Goal: Check status: Check status

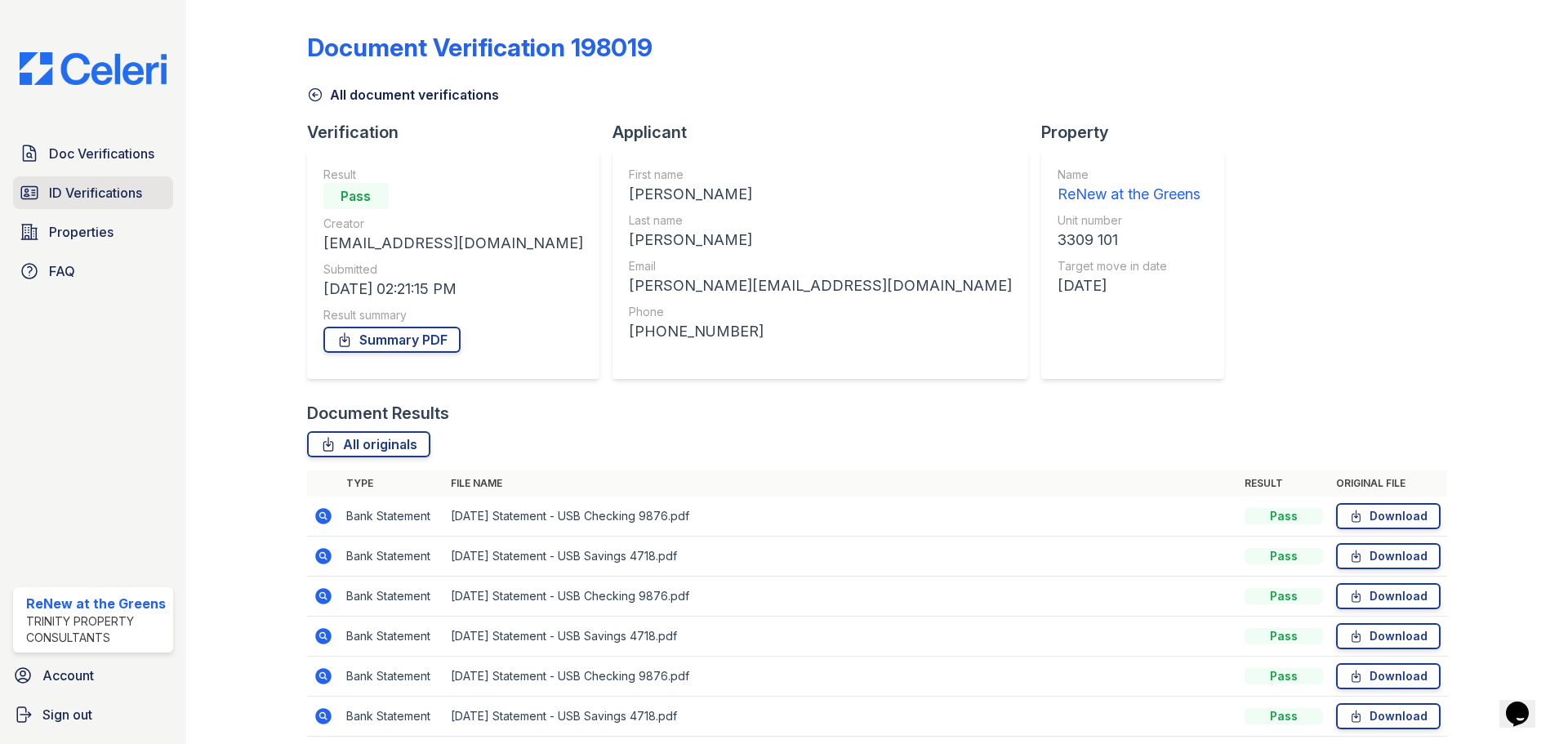
click at [99, 179] on link "ID Verifications" at bounding box center [93, 192] width 160 height 33
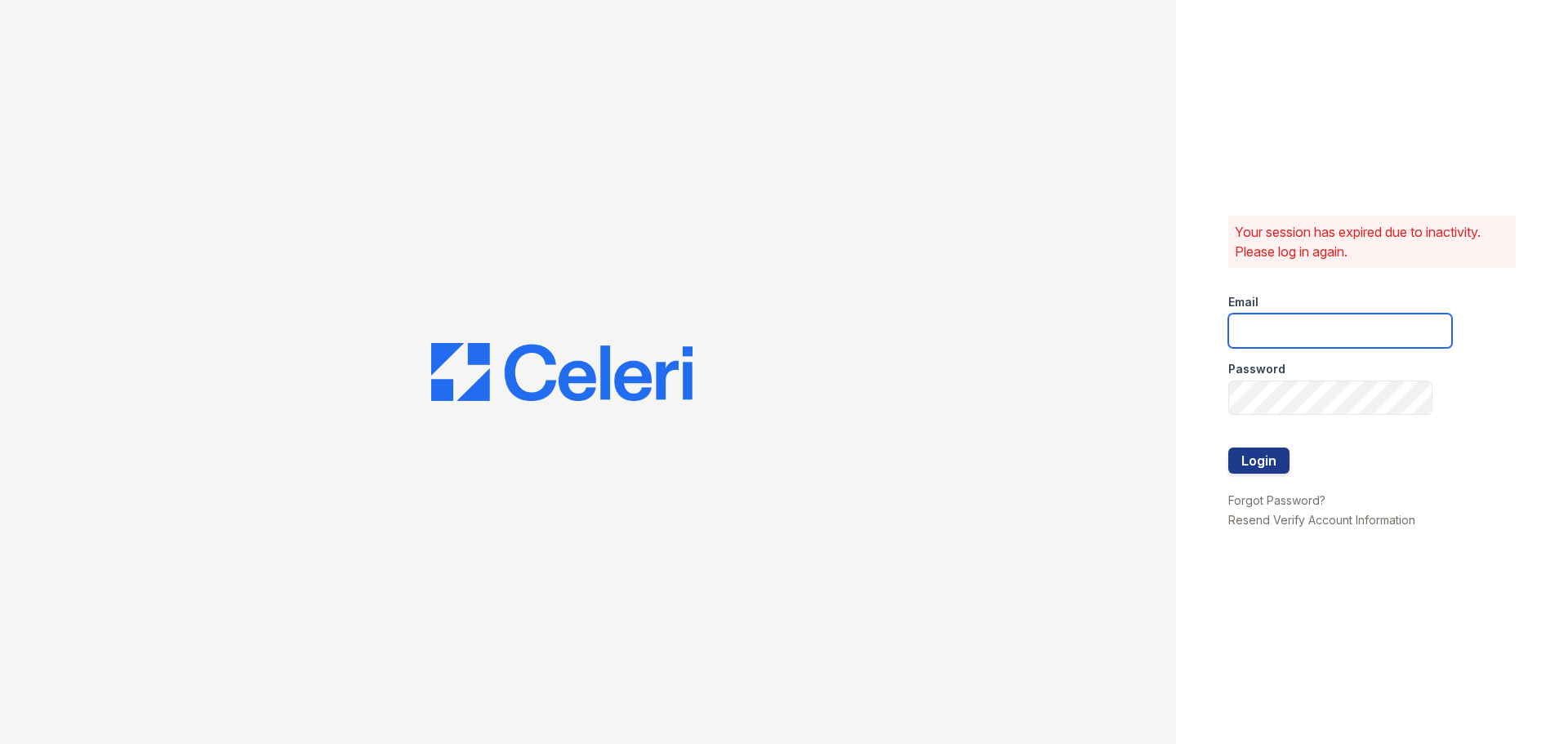
click at [1364, 329] on input "email" at bounding box center [1340, 330] width 224 height 34
type input "[EMAIL_ADDRESS][DOMAIN_NAME]"
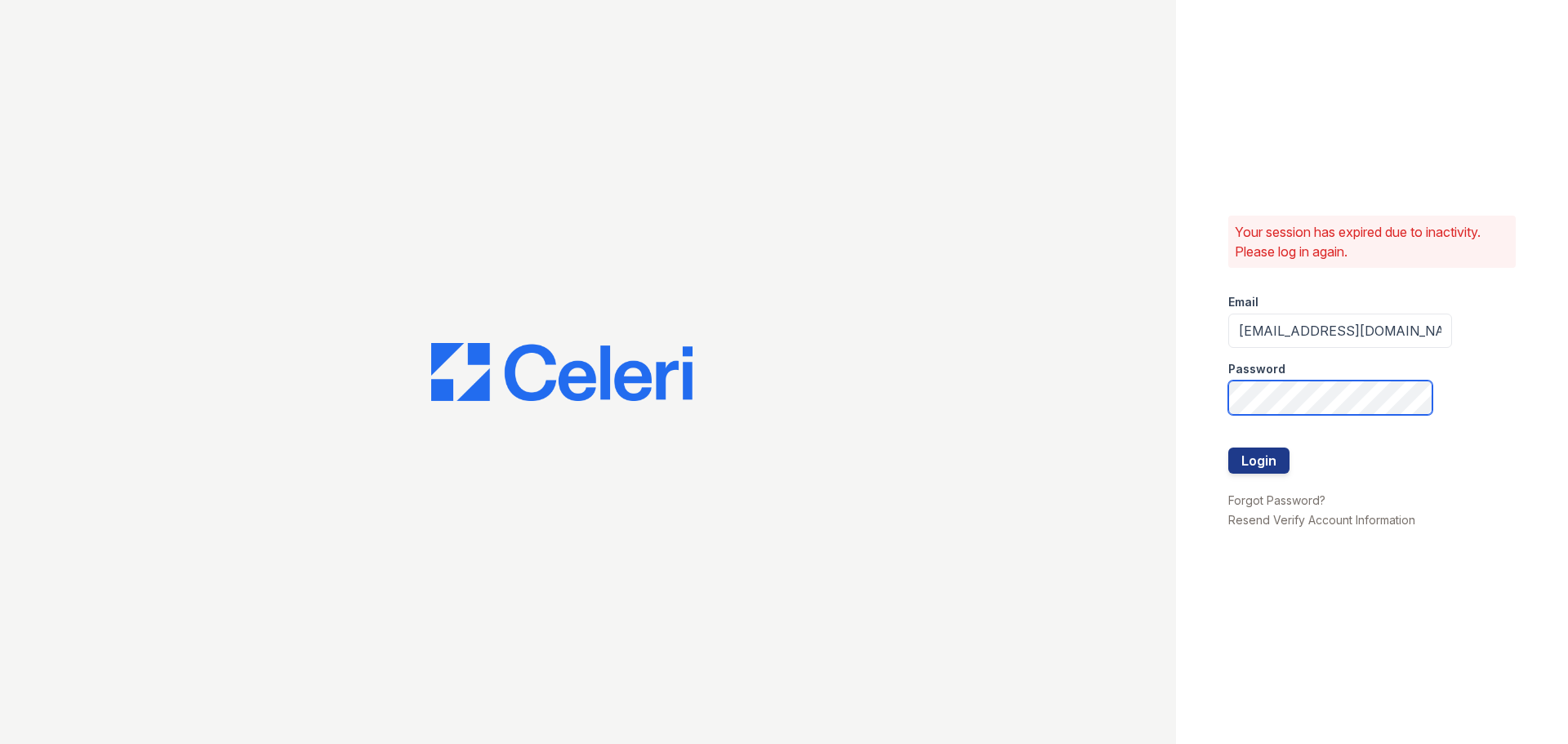
click at [1228, 448] on button "Login" at bounding box center [1259, 461] width 61 height 26
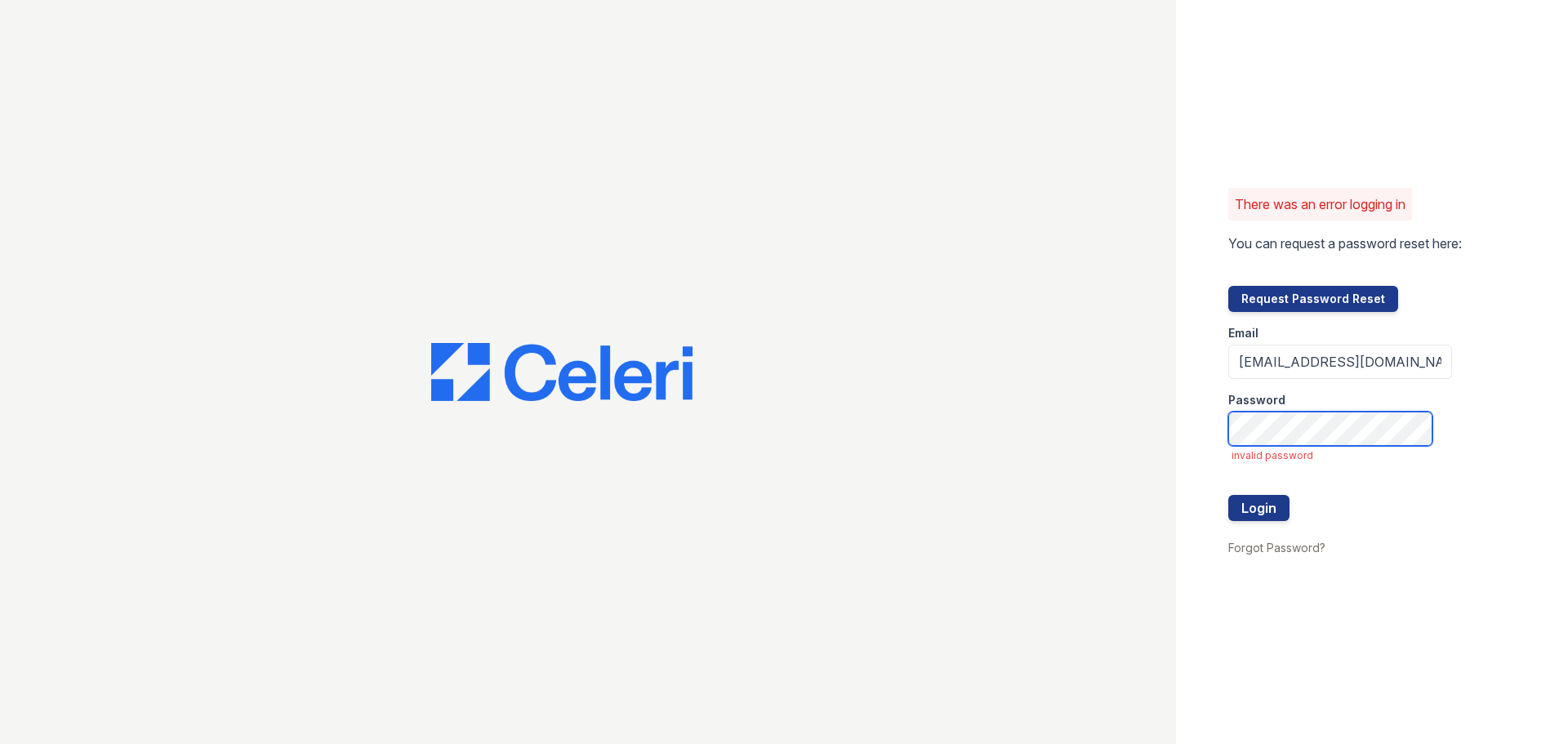
click at [1228, 495] on button "Login" at bounding box center [1259, 509] width 61 height 26
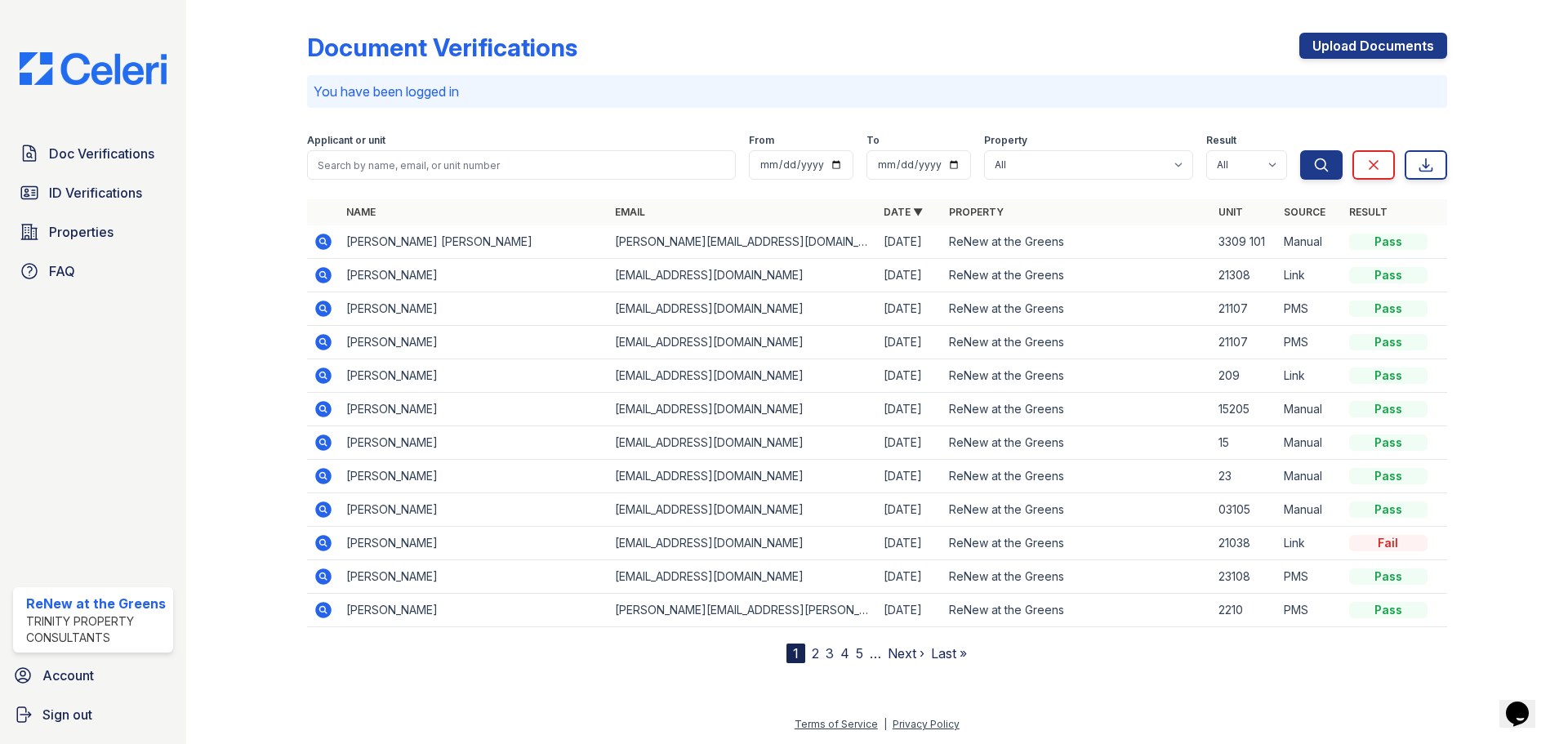
click at [316, 239] on icon at bounding box center [323, 242] width 17 height 17
click at [327, 239] on icon at bounding box center [323, 242] width 17 height 17
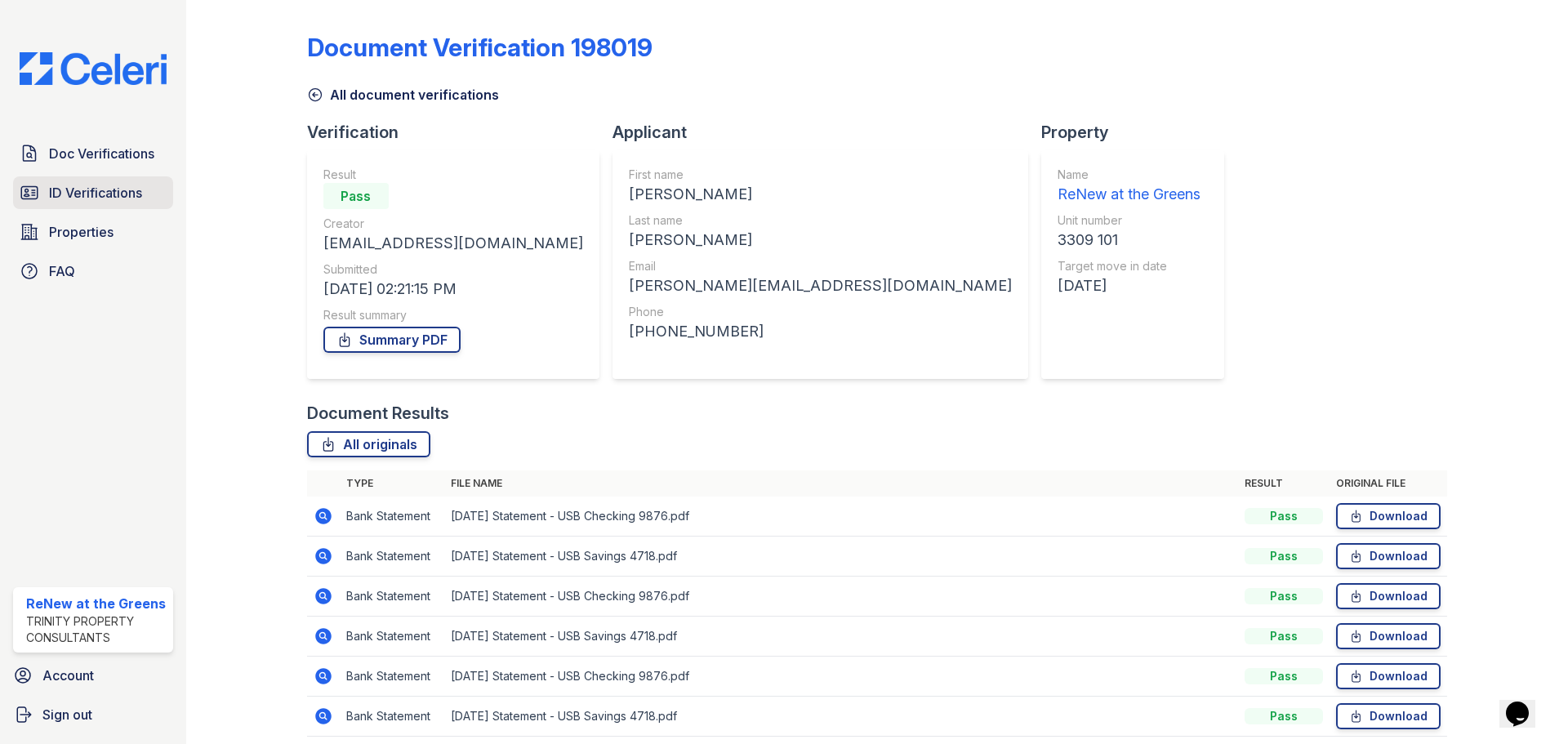
click at [54, 191] on span "ID Verifications" at bounding box center [96, 192] width 93 height 19
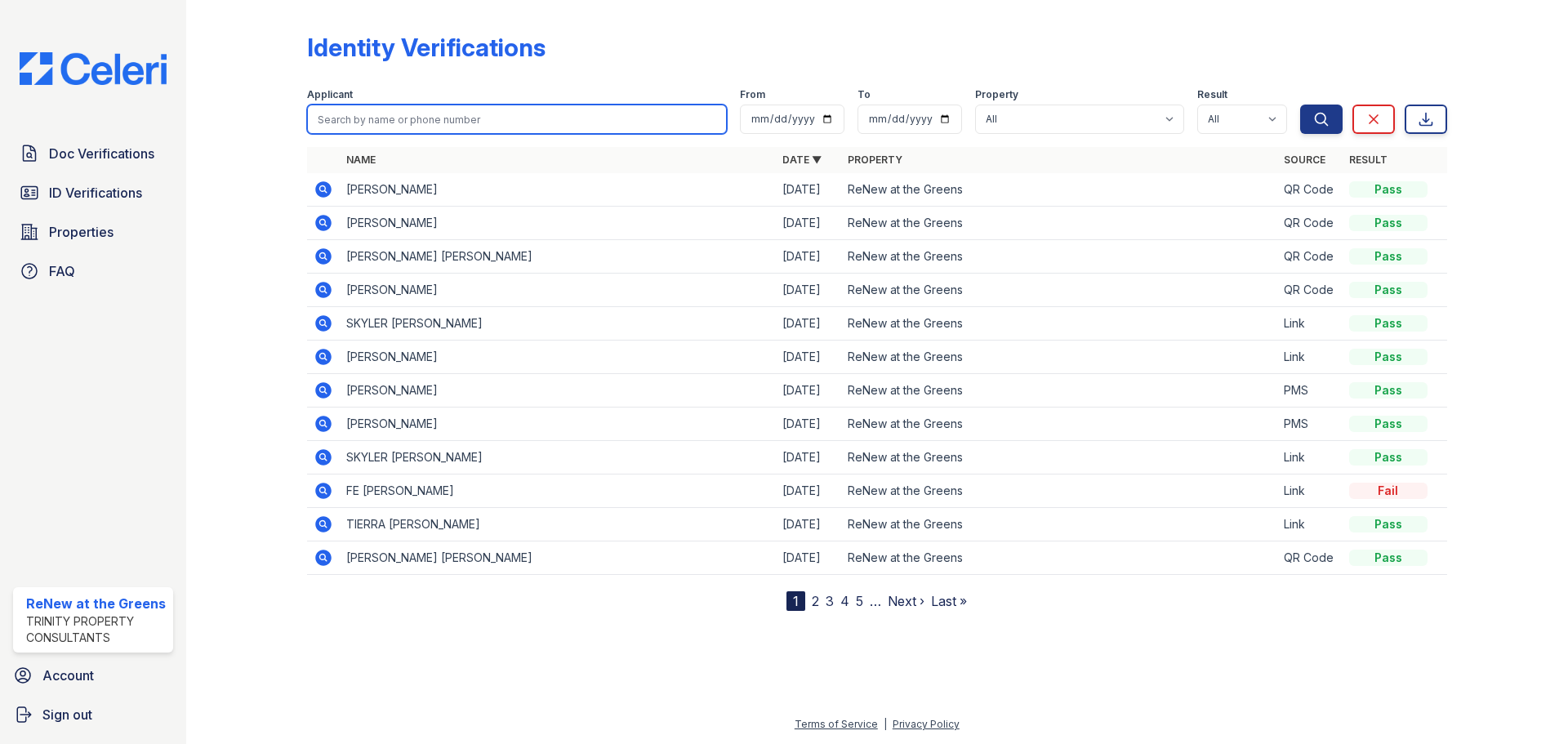
click at [373, 123] on input "search" at bounding box center [517, 119] width 420 height 29
click at [327, 259] on icon at bounding box center [323, 256] width 17 height 17
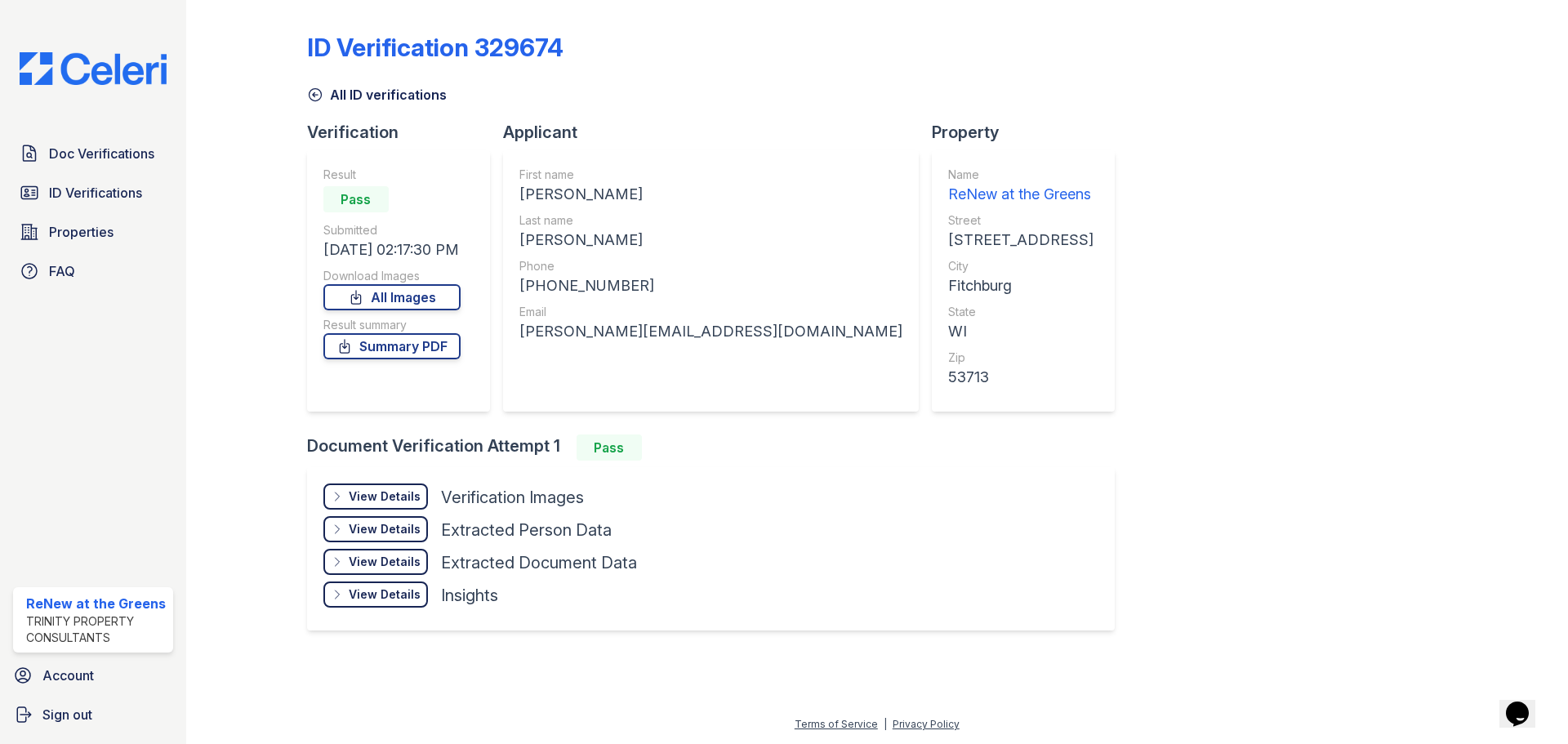
click at [390, 495] on div "View Details" at bounding box center [385, 496] width 72 height 17
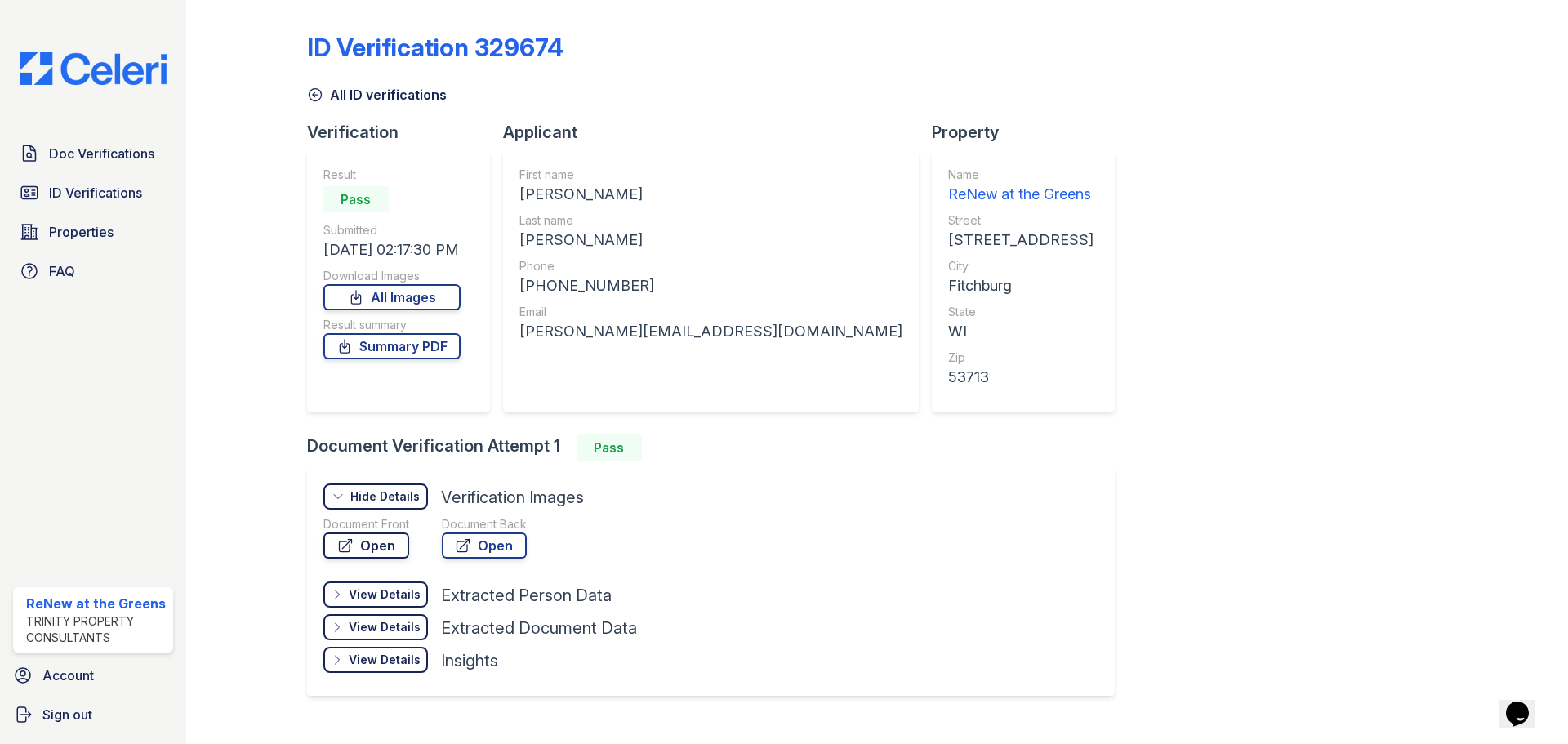
click at [376, 547] on link "Open" at bounding box center [366, 545] width 86 height 26
click at [378, 542] on link "Open" at bounding box center [366, 545] width 86 height 26
click at [93, 155] on span "Doc Verifications" at bounding box center [102, 154] width 105 height 19
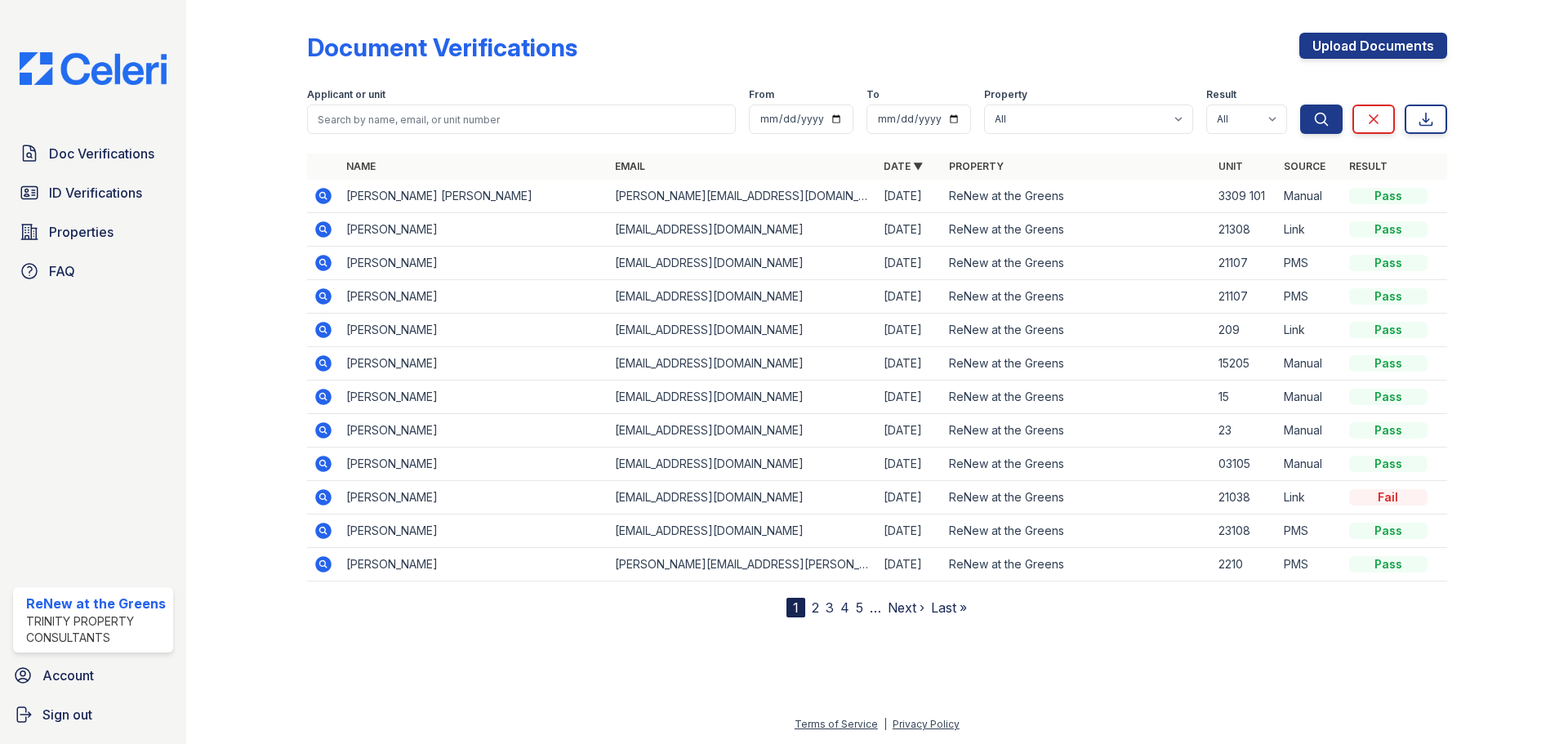
click at [324, 198] on icon at bounding box center [323, 196] width 19 height 19
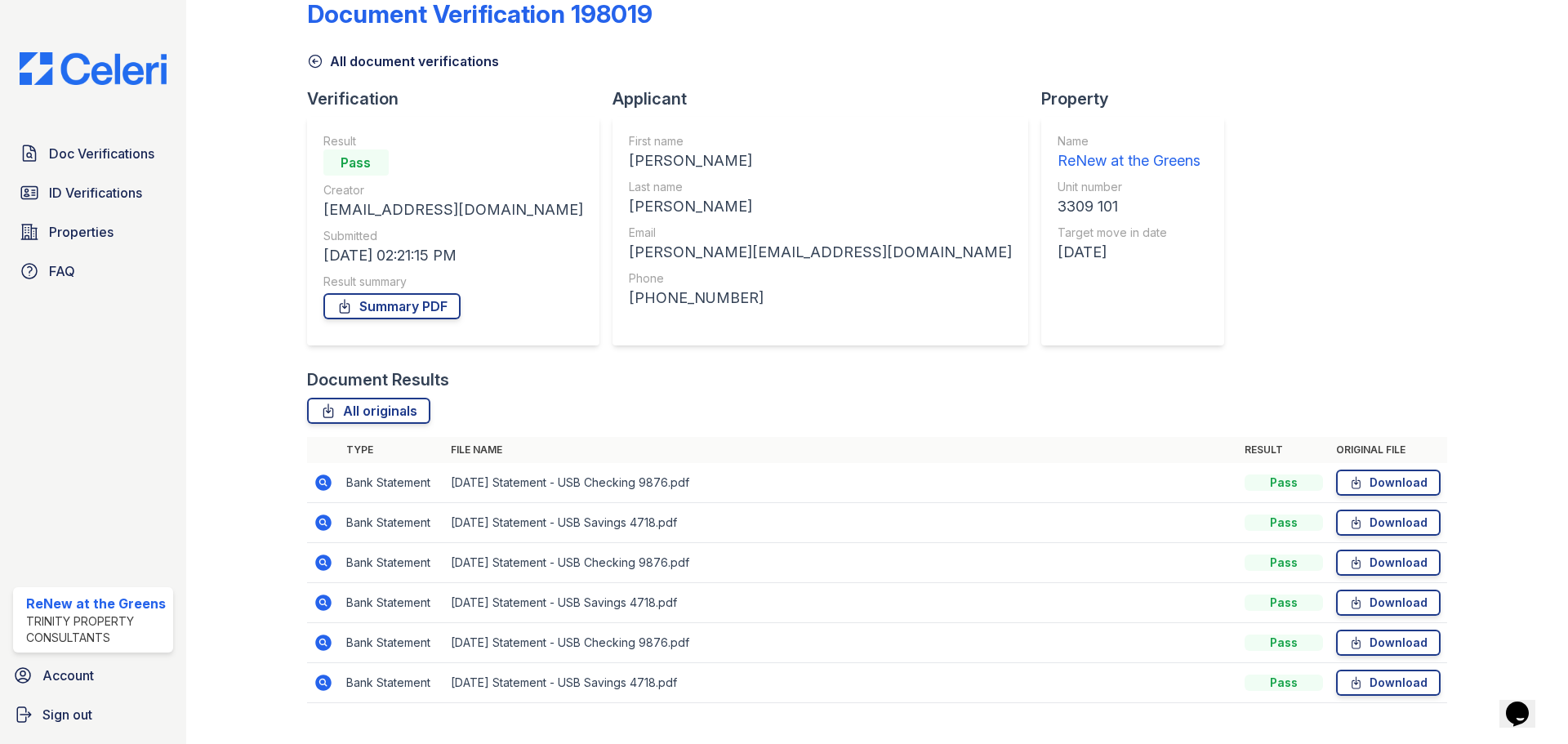
scroll to position [64, 0]
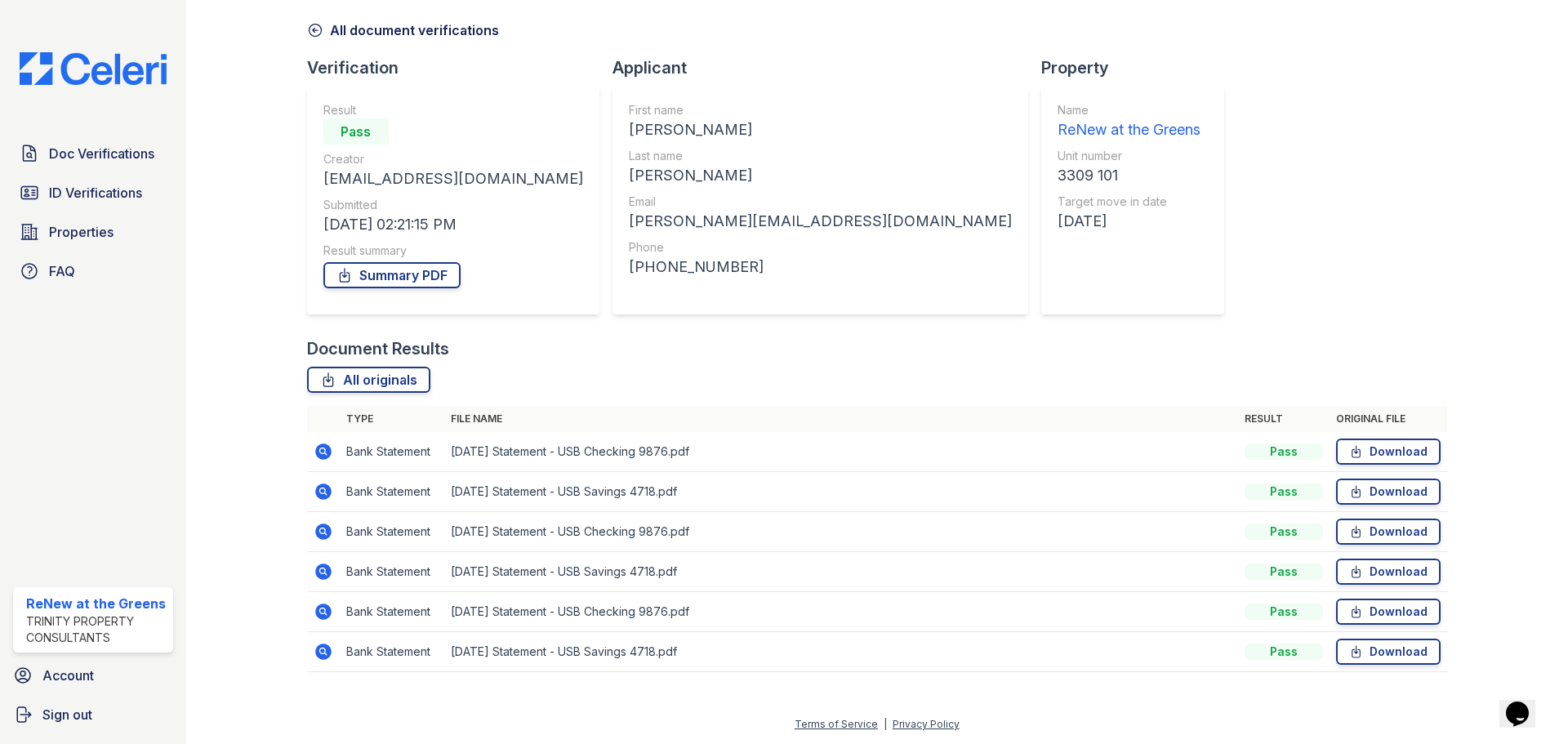
click at [320, 655] on icon at bounding box center [323, 652] width 17 height 17
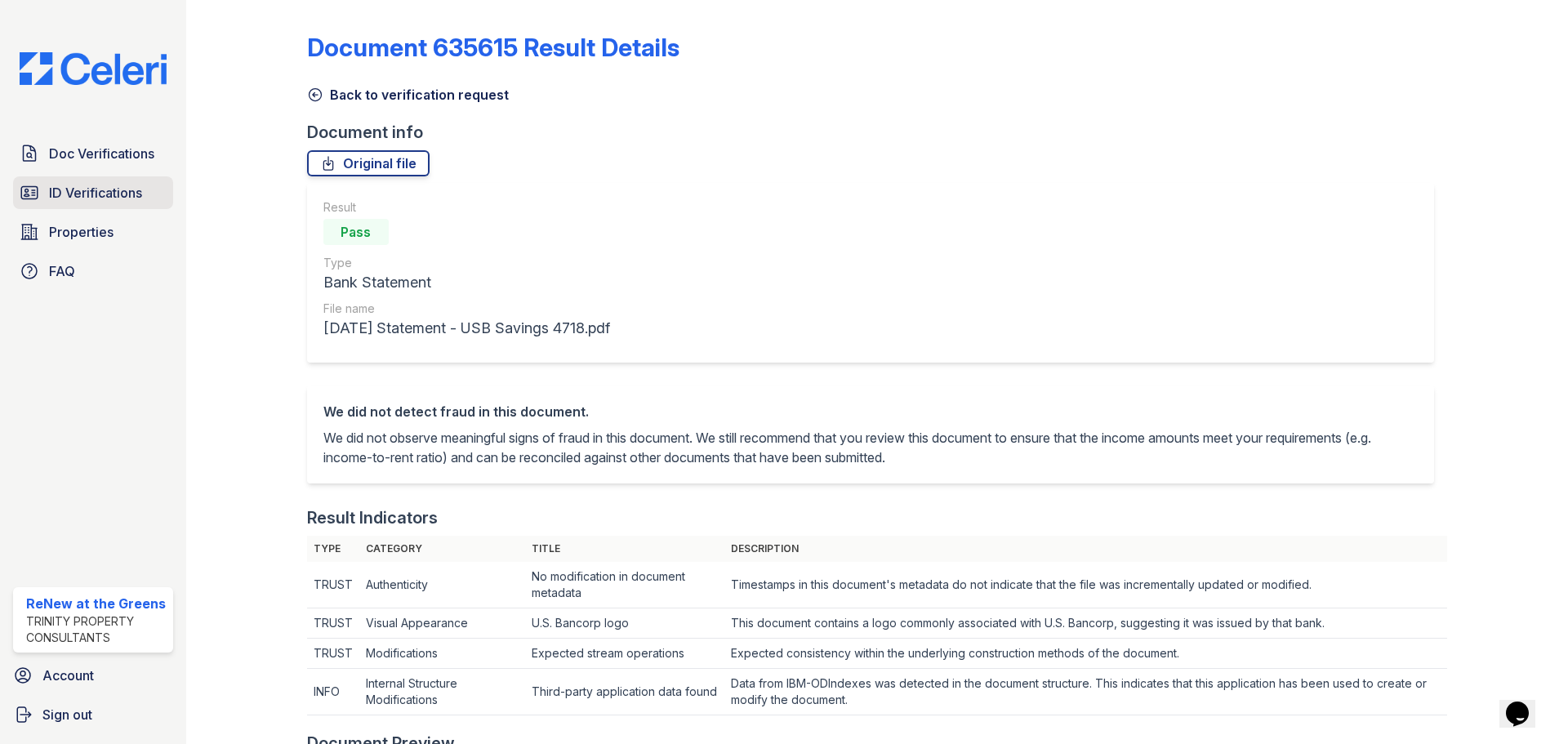
click at [106, 205] on link "ID Verifications" at bounding box center [93, 192] width 160 height 33
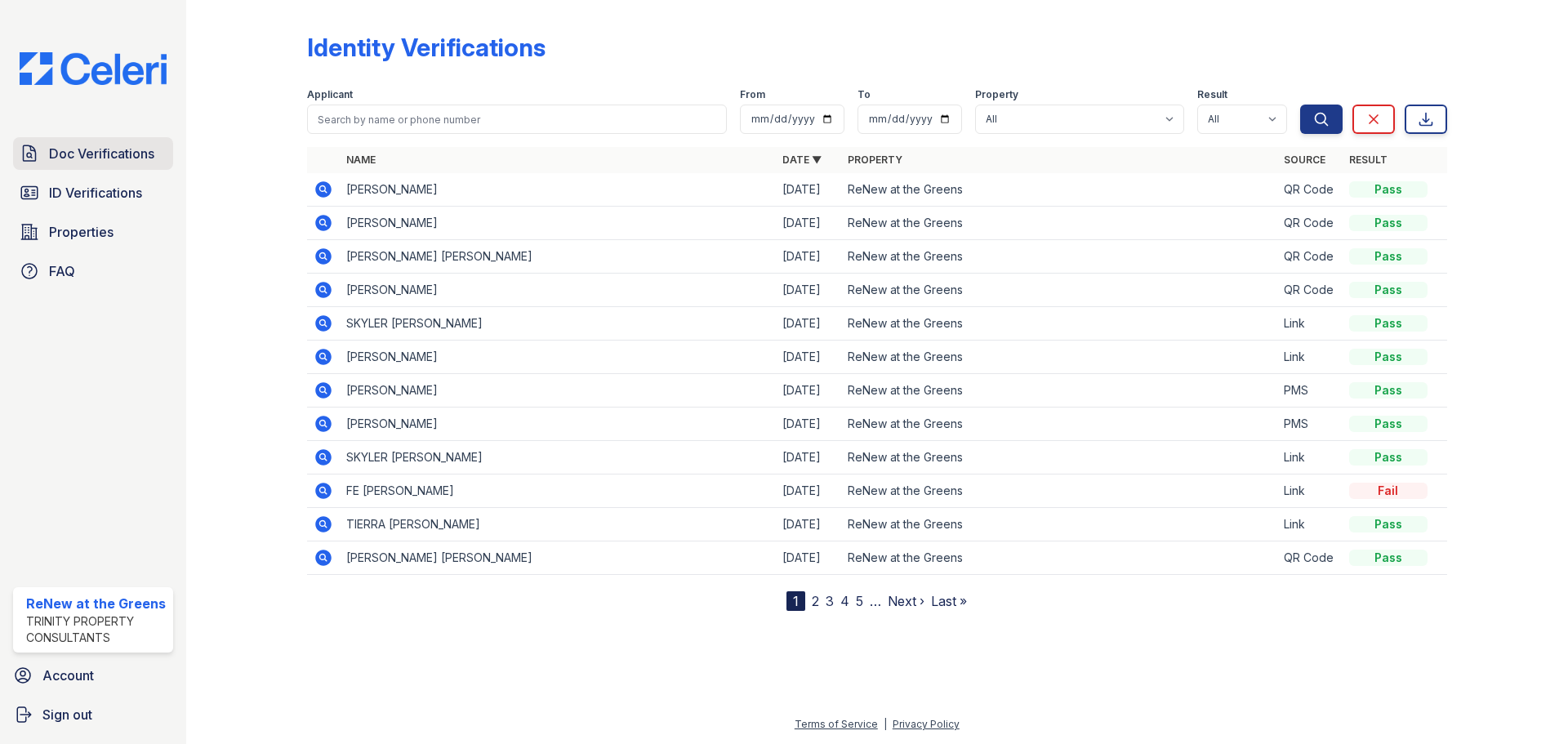
click at [88, 154] on span "Doc Verifications" at bounding box center [102, 154] width 105 height 19
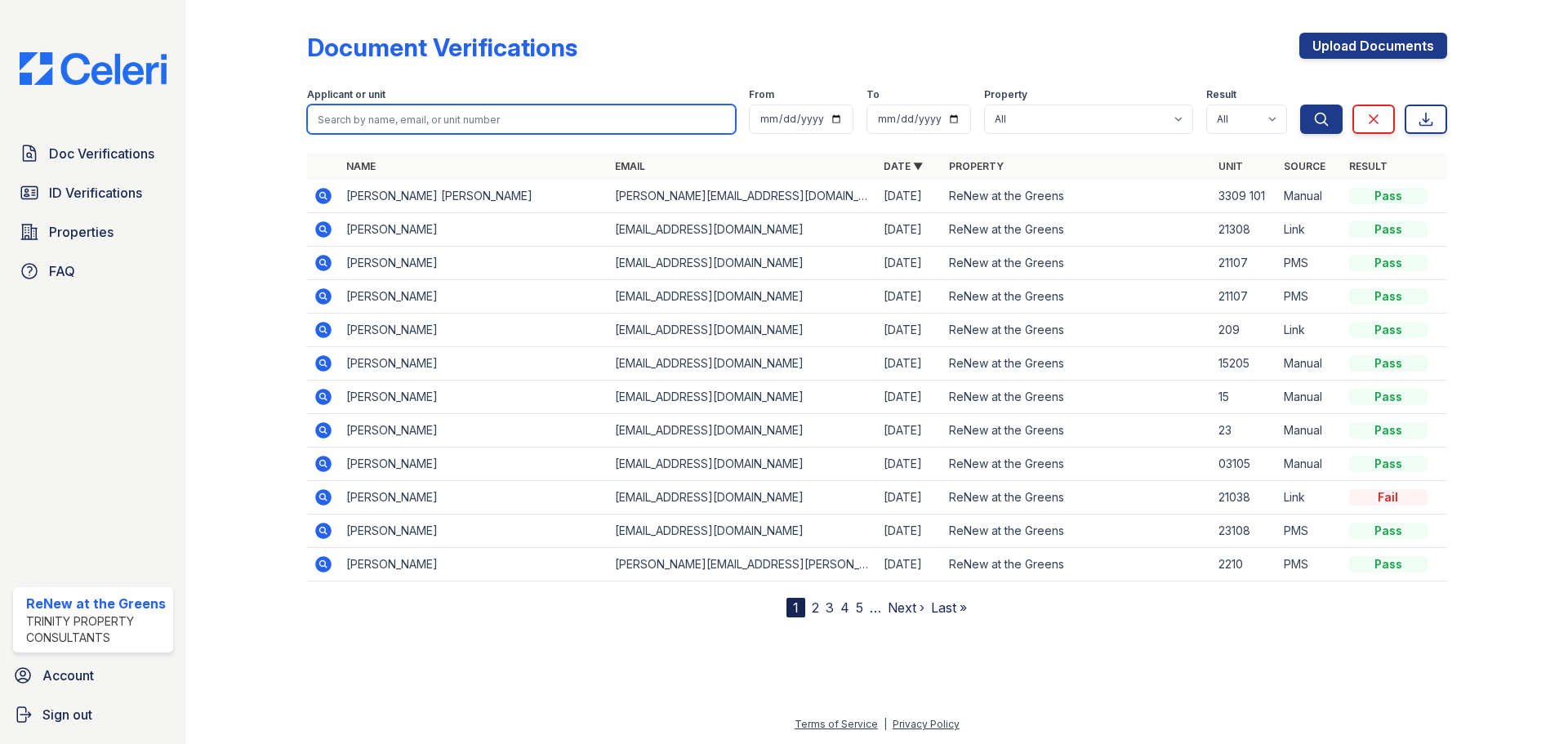
click at [421, 112] on input "search" at bounding box center [521, 119] width 428 height 29
type input "John"
click at [1300, 105] on button "Search" at bounding box center [1321, 119] width 42 height 29
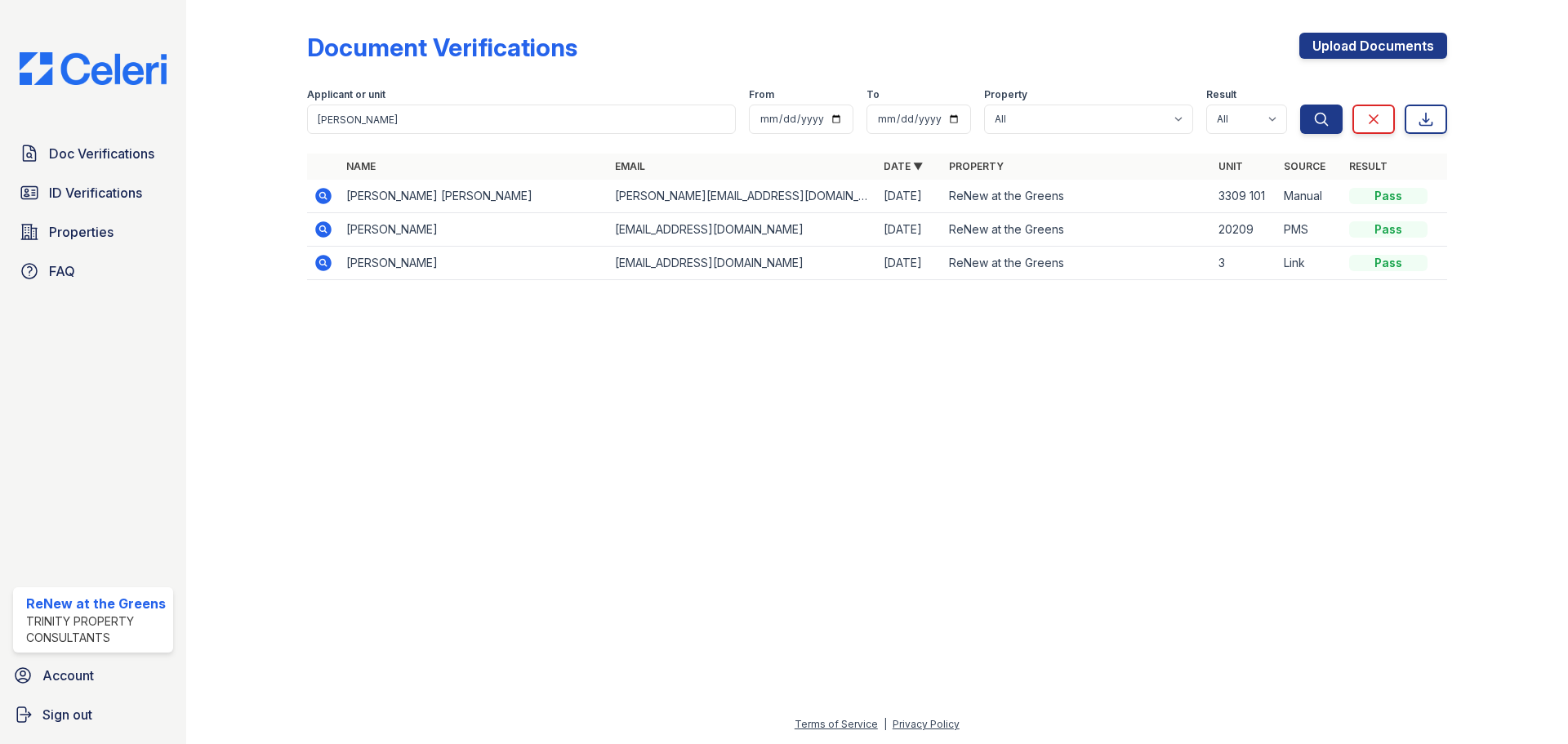
click at [329, 192] on icon at bounding box center [323, 196] width 17 height 17
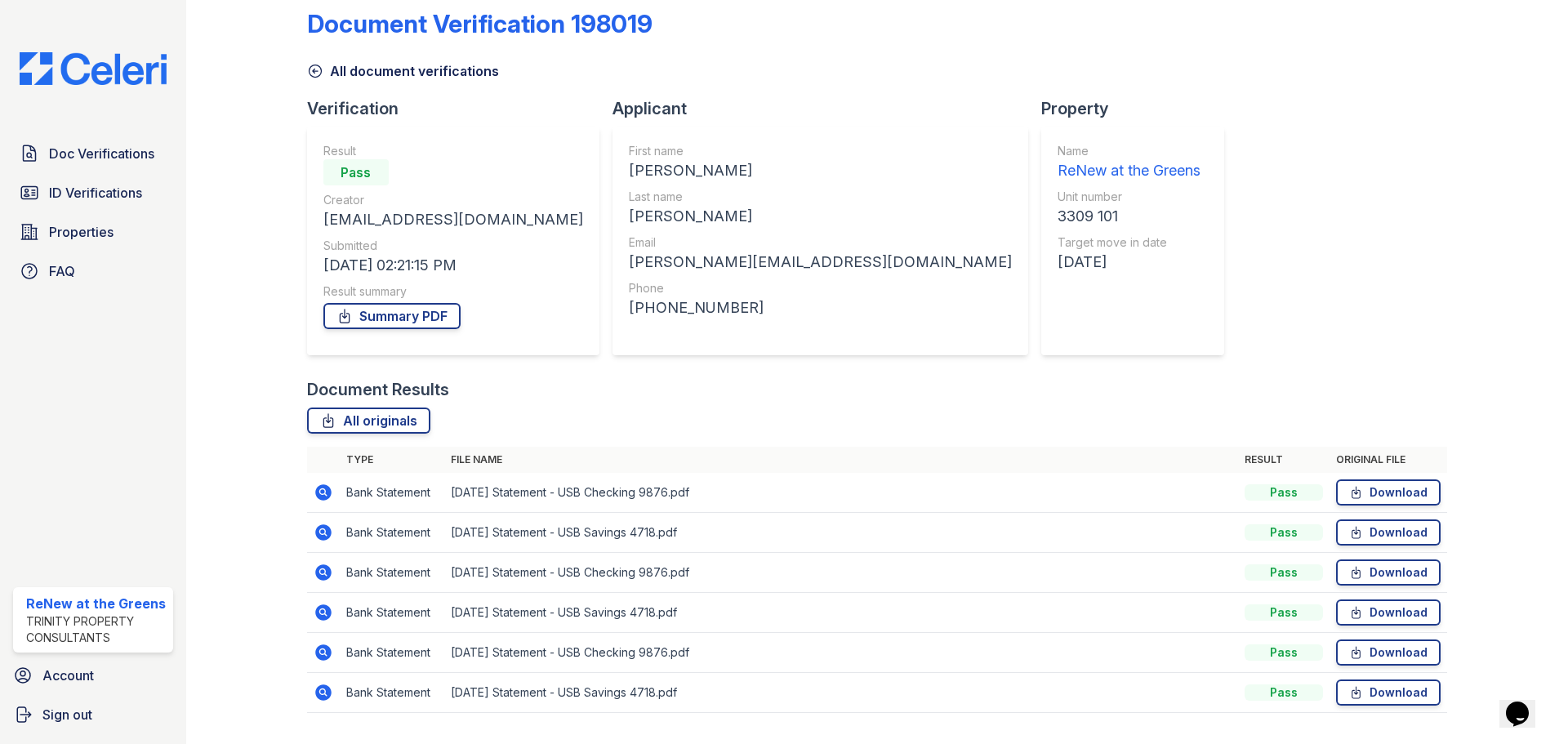
scroll to position [64, 0]
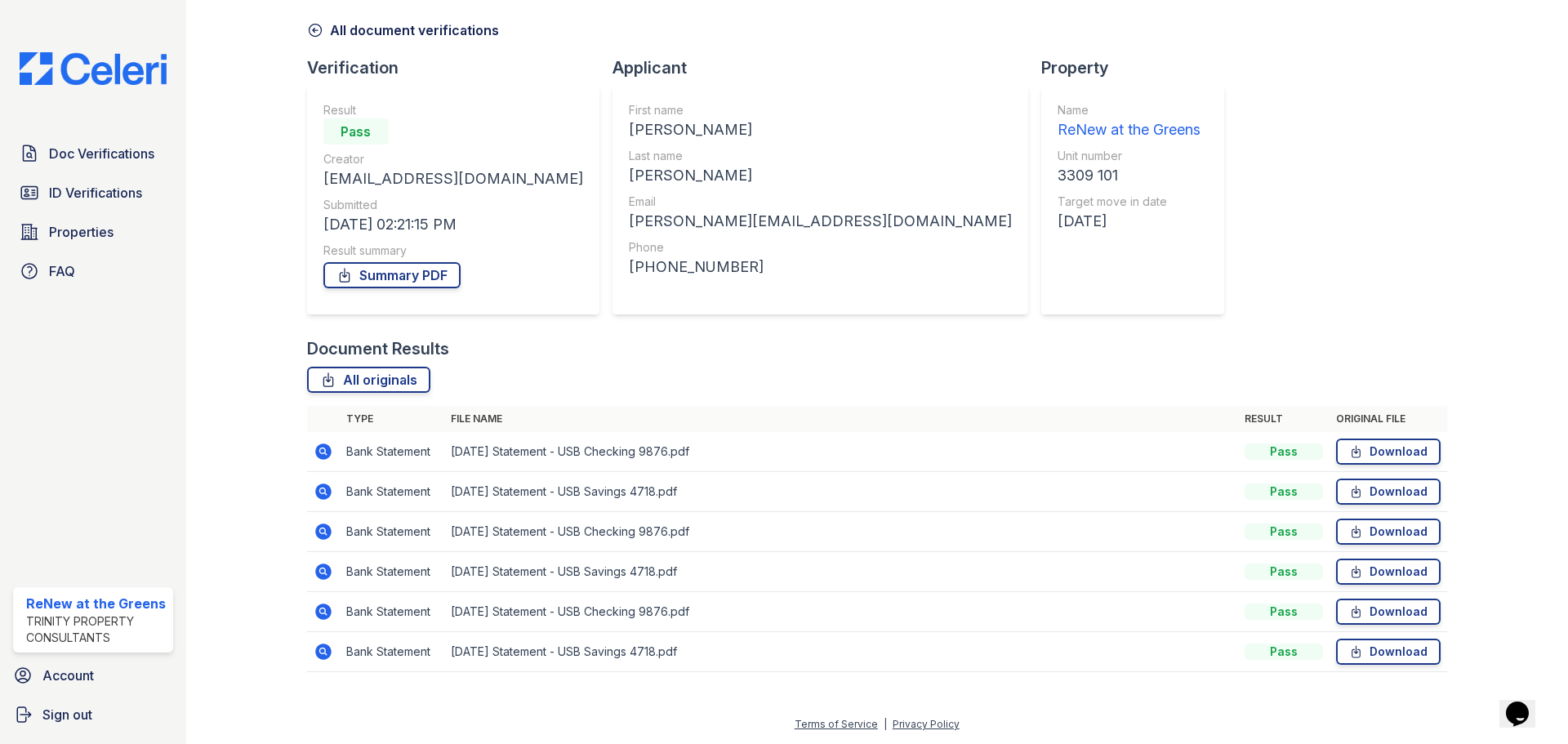
click at [324, 651] on icon at bounding box center [323, 652] width 19 height 19
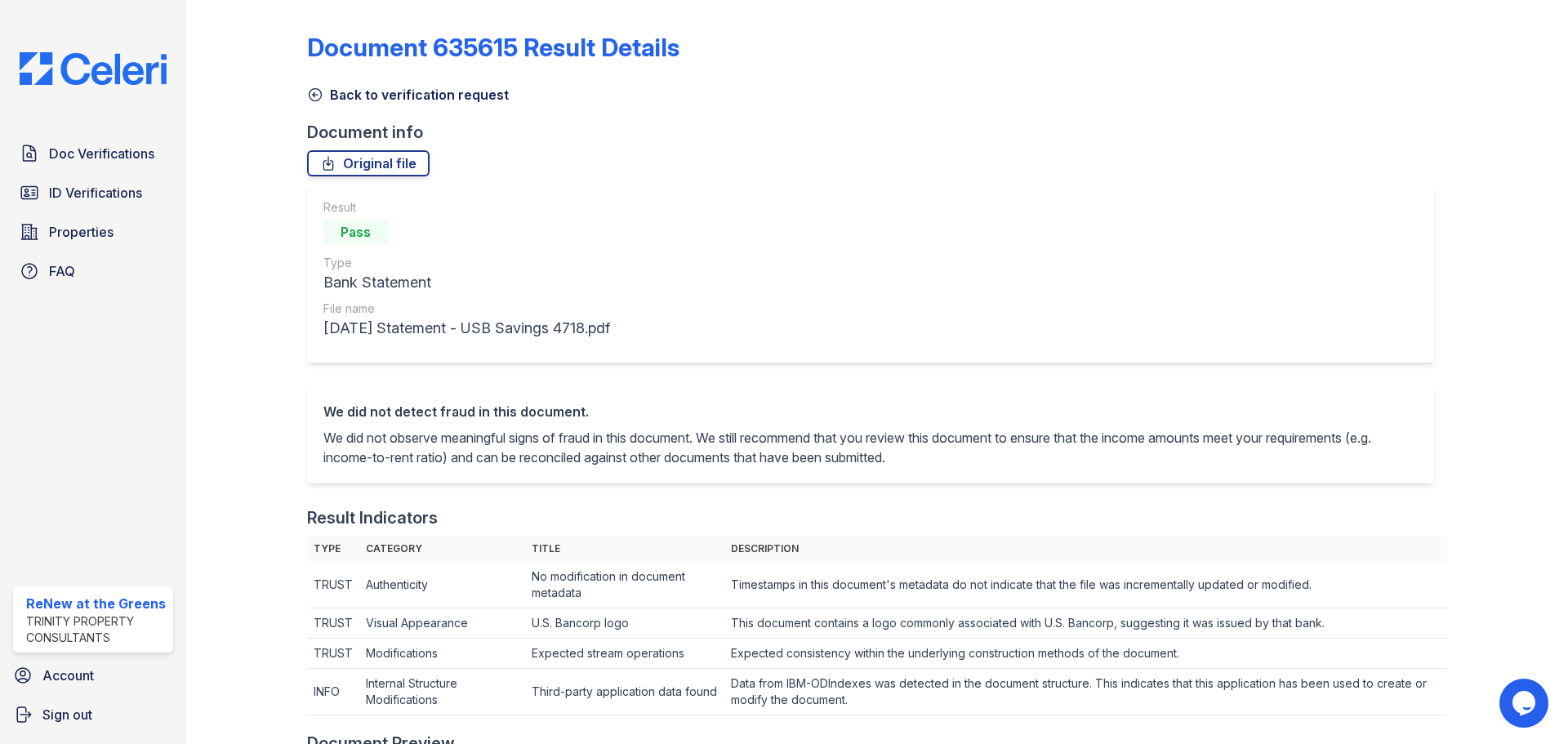
click at [319, 97] on icon at bounding box center [315, 95] width 17 height 17
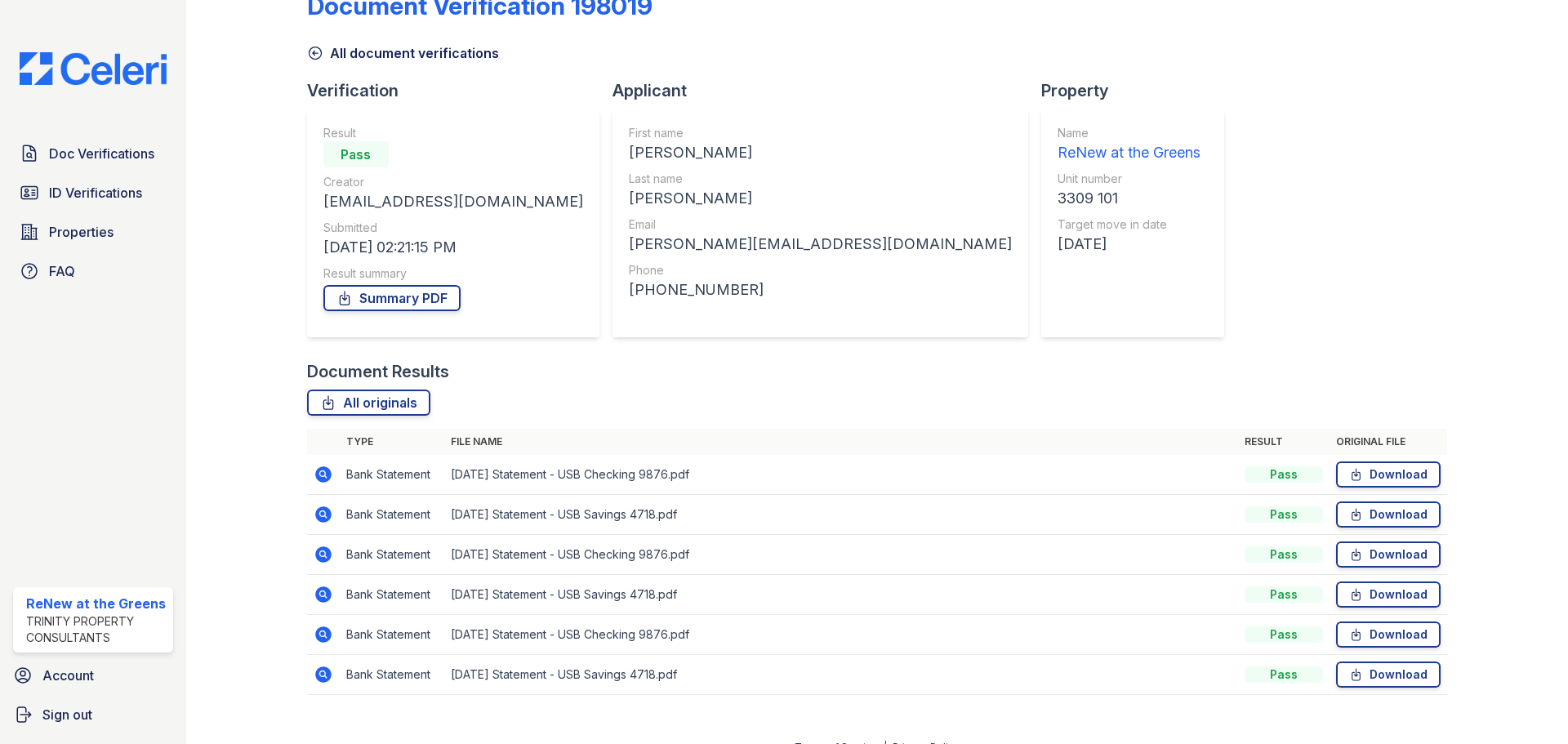
scroll to position [64, 0]
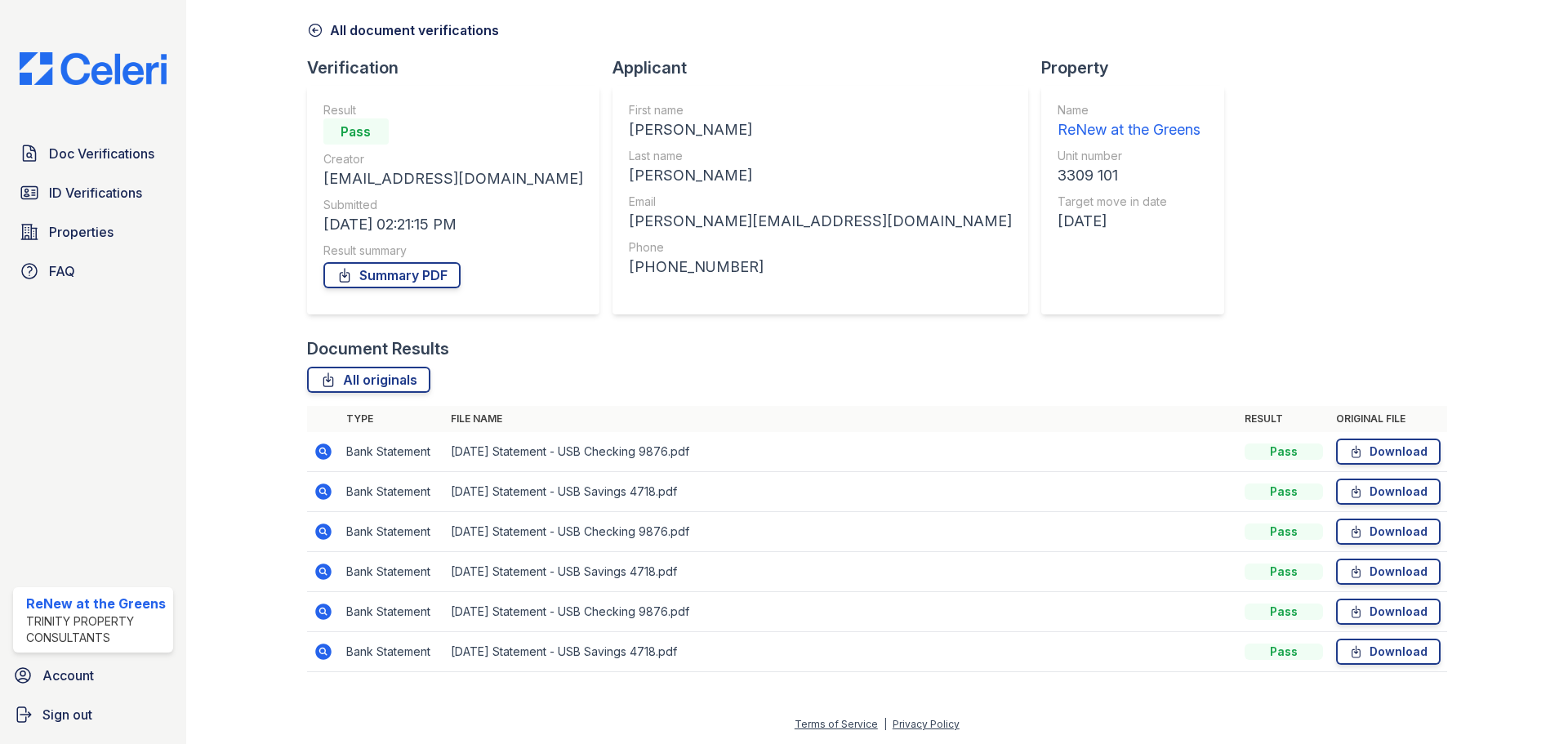
click at [320, 493] on icon at bounding box center [322, 490] width 4 height 4
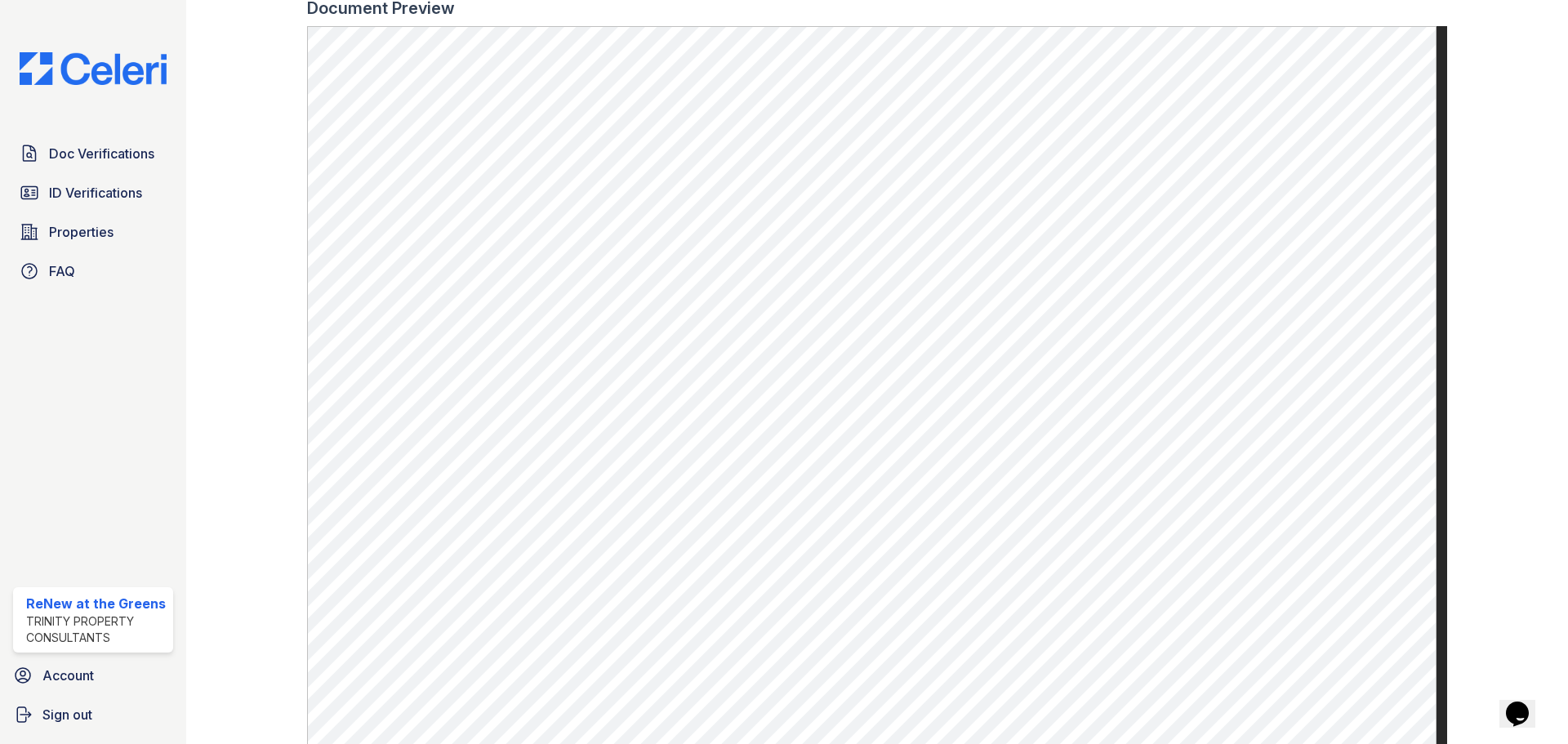
scroll to position [654, 0]
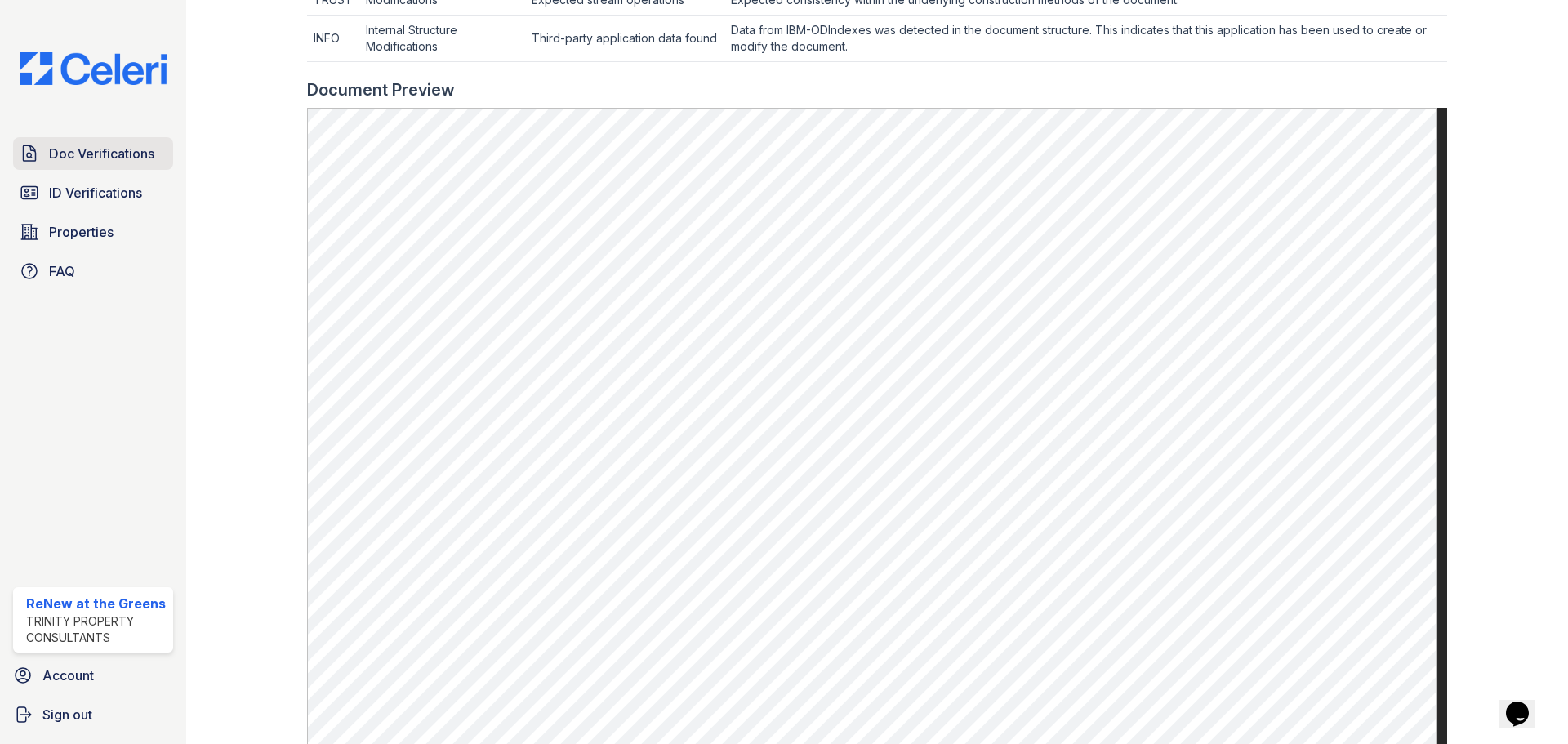
click at [132, 151] on span "Doc Verifications" at bounding box center [102, 154] width 105 height 19
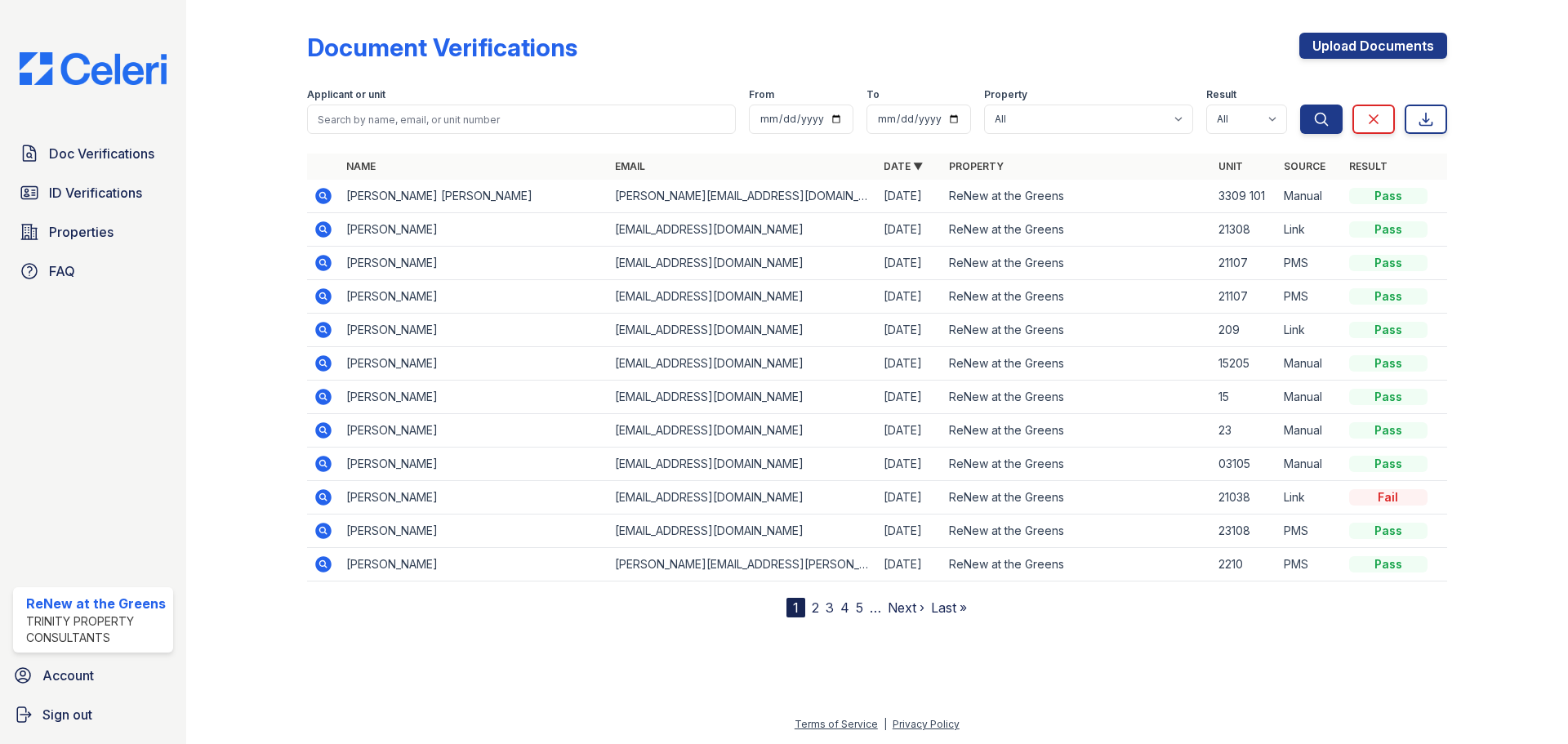
click at [322, 193] on icon at bounding box center [322, 194] width 4 height 4
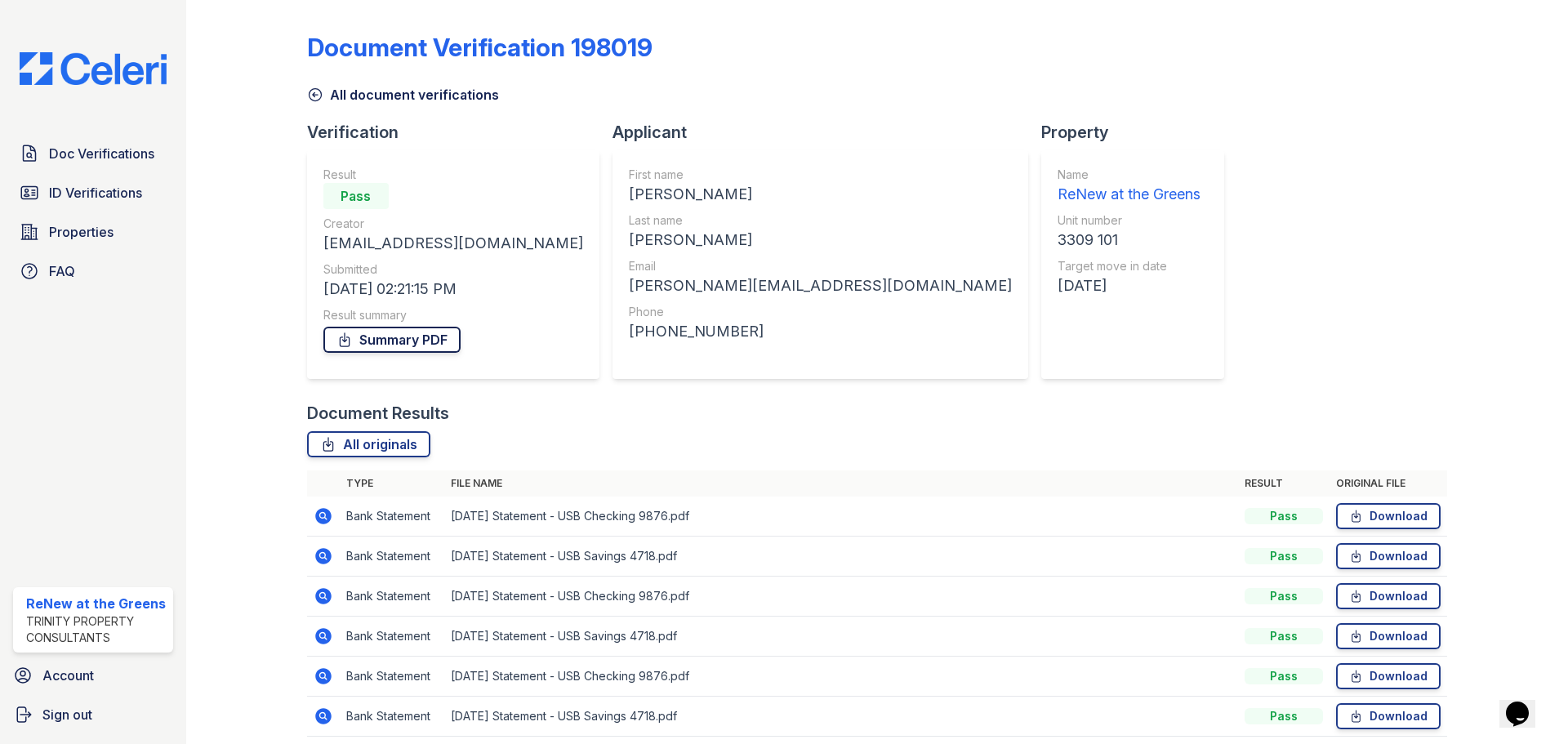
click at [378, 341] on link "Summary PDF" at bounding box center [392, 340] width 137 height 26
click at [114, 184] on span "ID Verifications" at bounding box center [96, 192] width 93 height 19
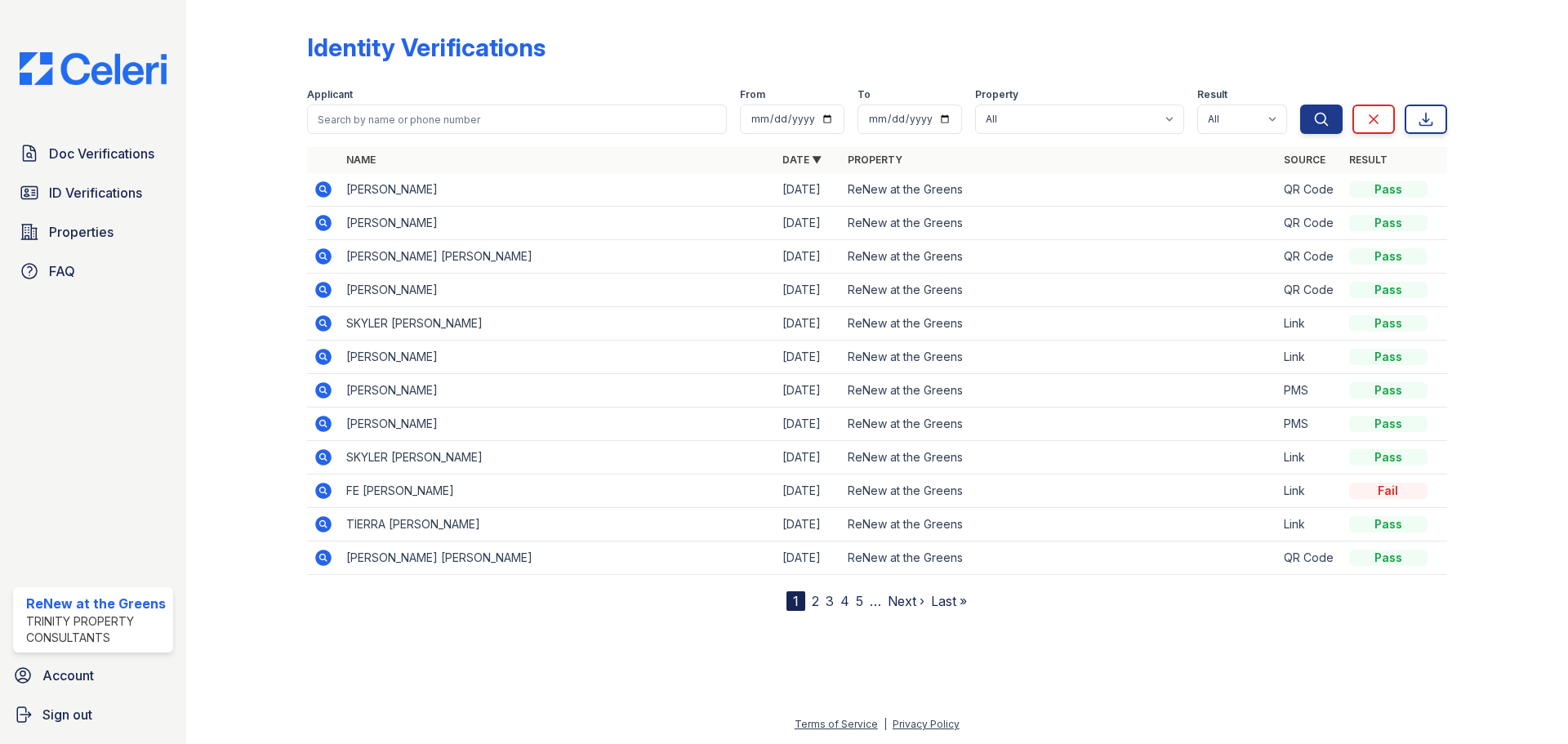
click at [320, 253] on icon at bounding box center [323, 256] width 19 height 19
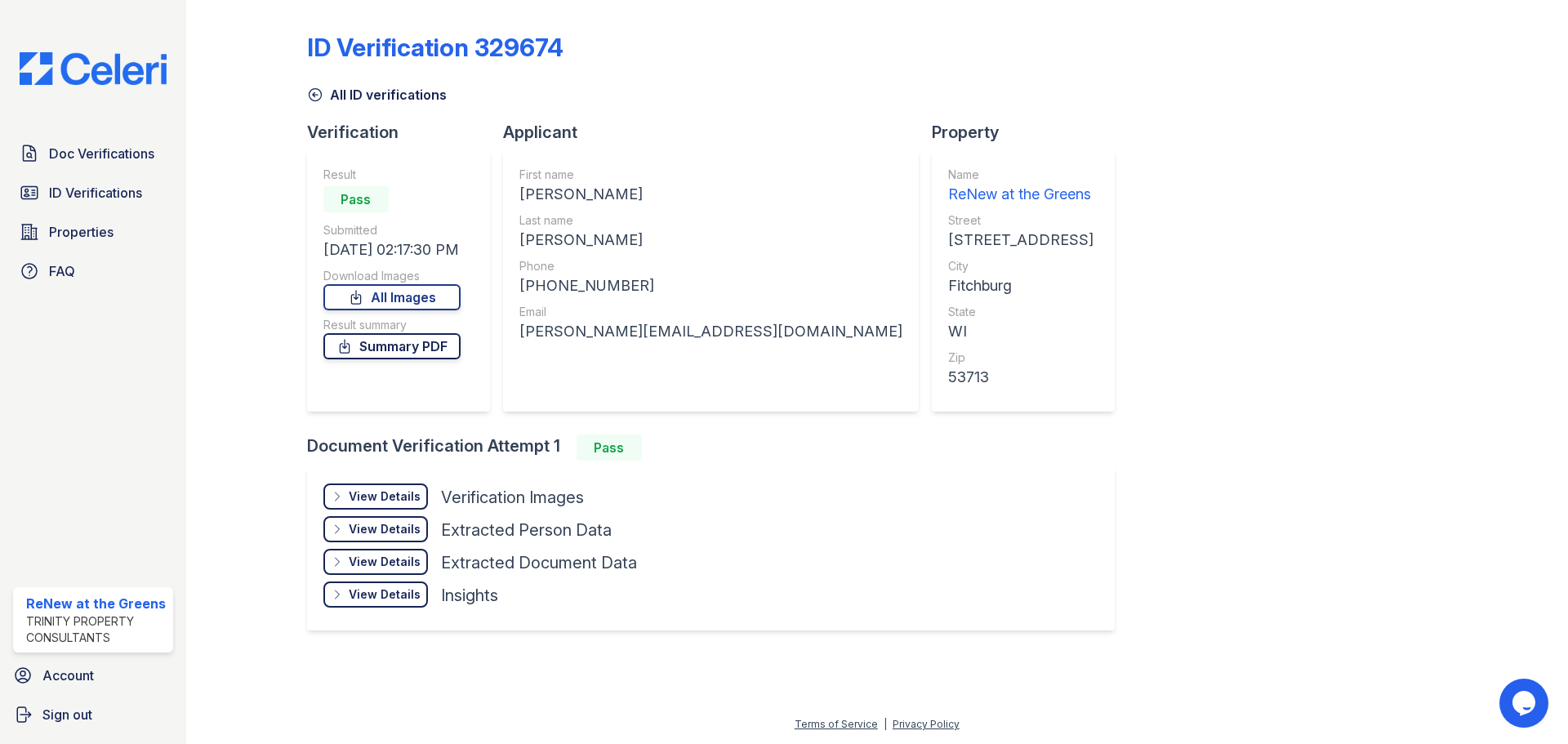
click at [412, 347] on link "Summary PDF" at bounding box center [392, 346] width 137 height 26
click at [68, 157] on span "Doc Verifications" at bounding box center [102, 154] width 105 height 19
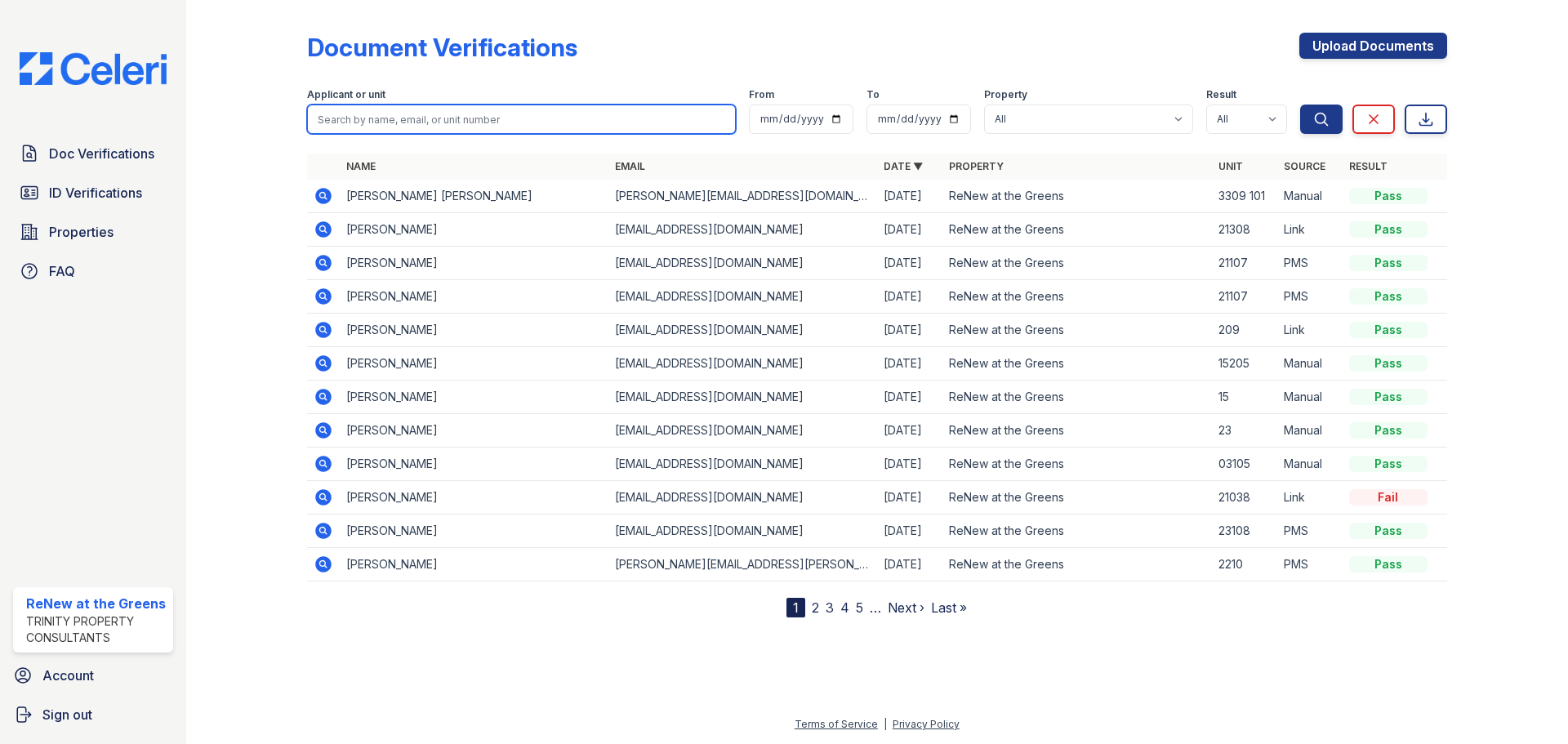
click at [378, 123] on input "search" at bounding box center [521, 119] width 428 height 29
type input "gavin"
click at [1300, 105] on button "Search" at bounding box center [1321, 119] width 42 height 29
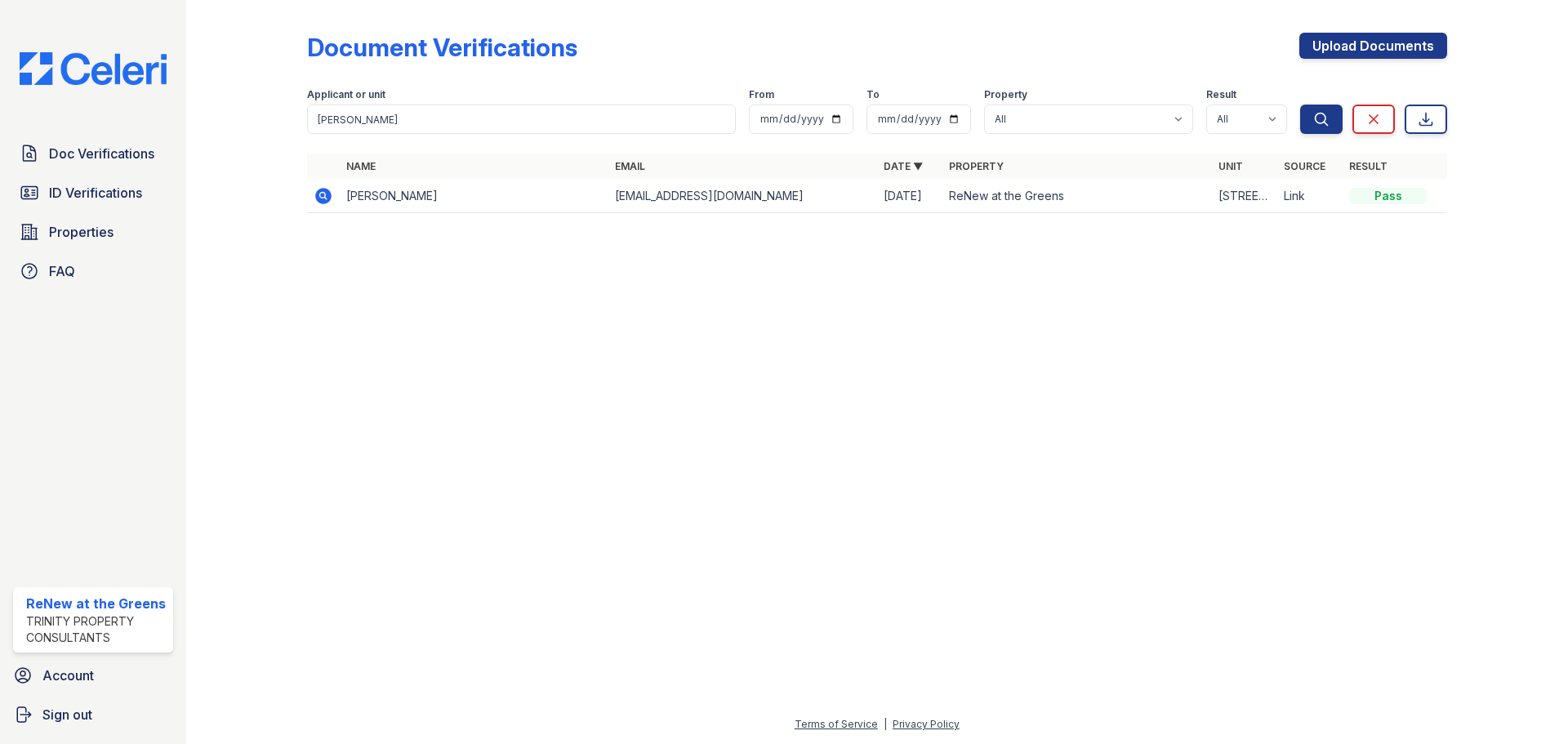
click at [323, 192] on icon at bounding box center [323, 196] width 19 height 19
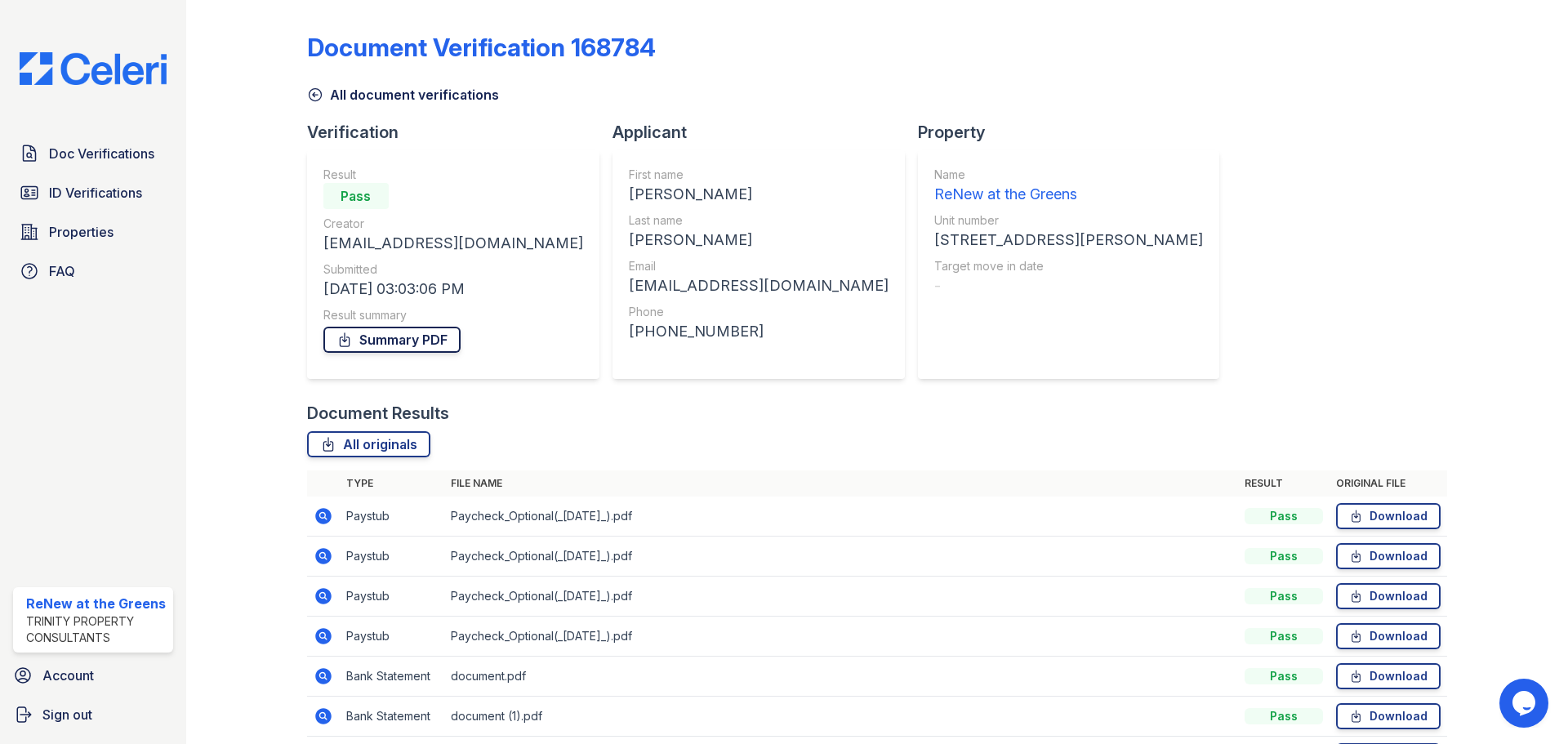
click at [392, 344] on link "Summary PDF" at bounding box center [392, 340] width 137 height 26
click at [107, 192] on span "ID Verifications" at bounding box center [96, 192] width 93 height 19
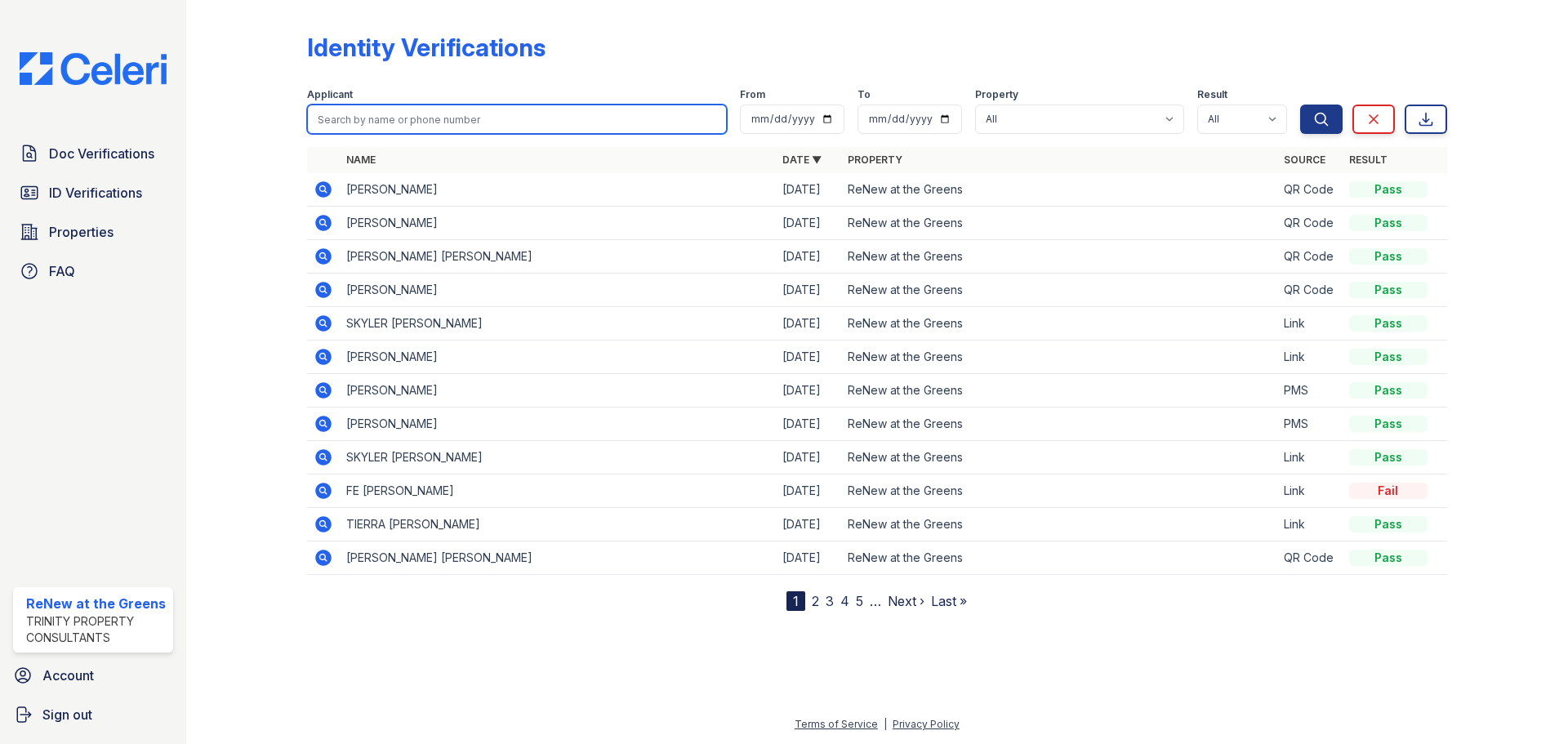
click at [370, 116] on input "search" at bounding box center [517, 119] width 420 height 29
type input "Gavin"
click at [1300, 105] on button "Search" at bounding box center [1321, 119] width 42 height 29
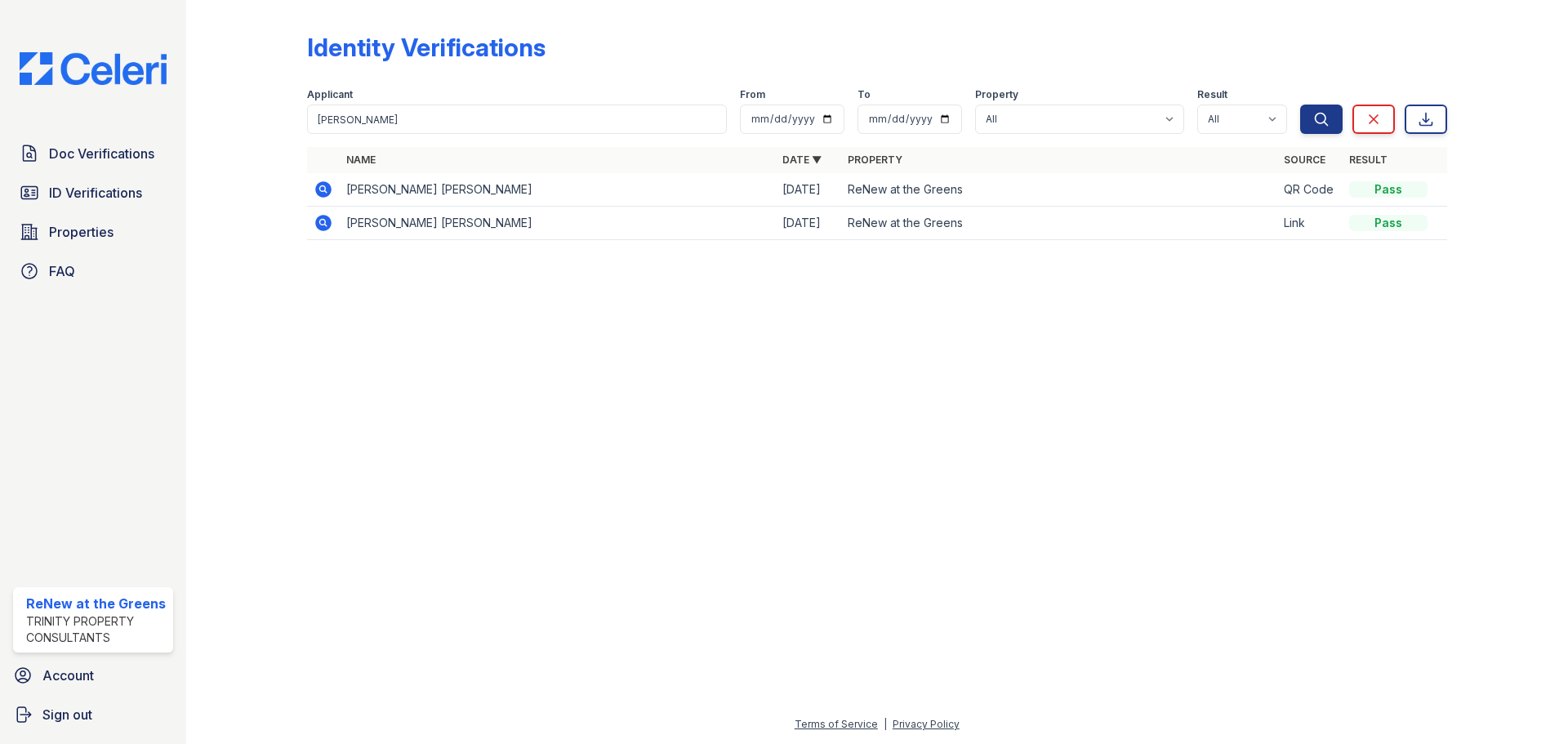
click at [321, 191] on icon at bounding box center [323, 190] width 19 height 19
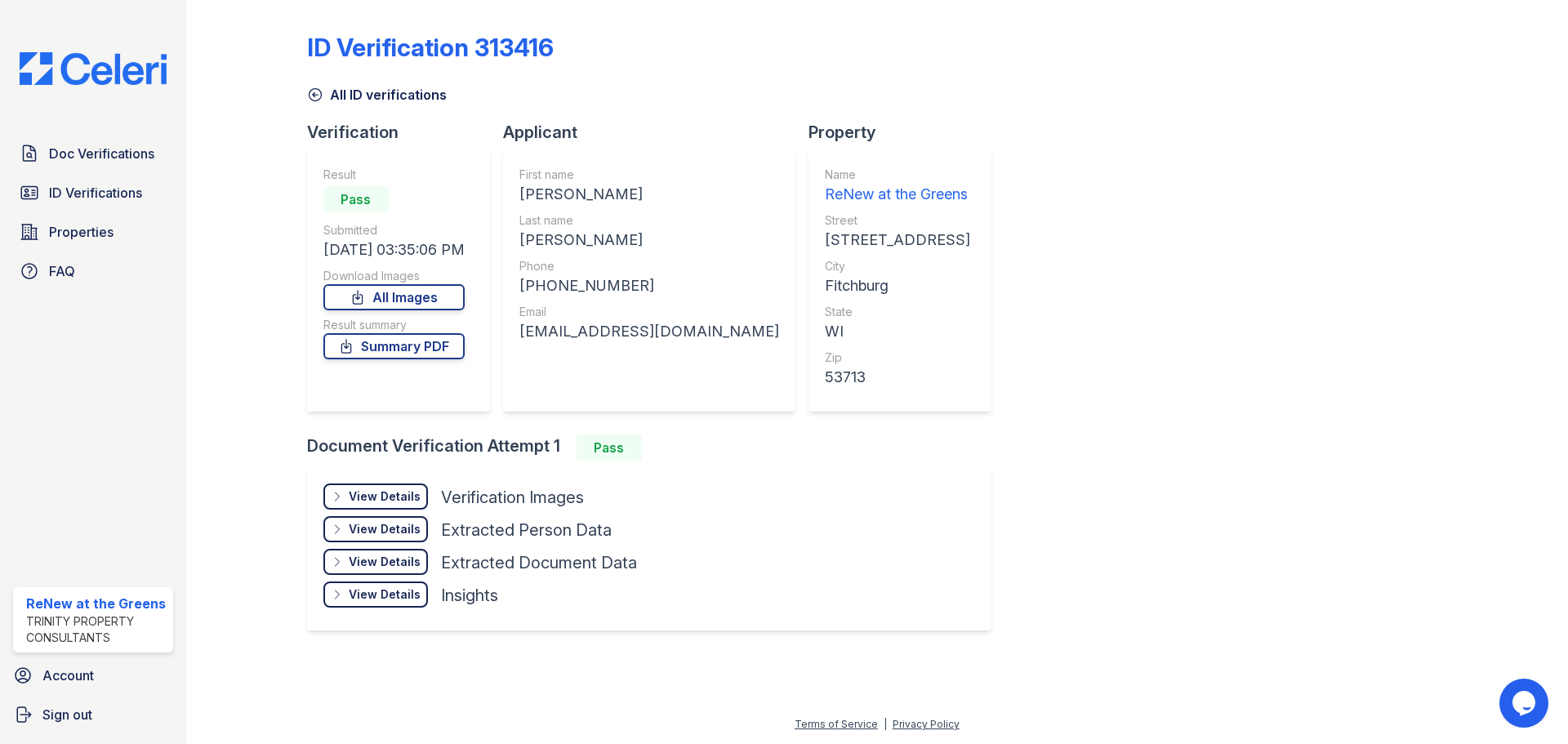
click at [346, 494] on div "View Details Details" at bounding box center [375, 497] width 104 height 26
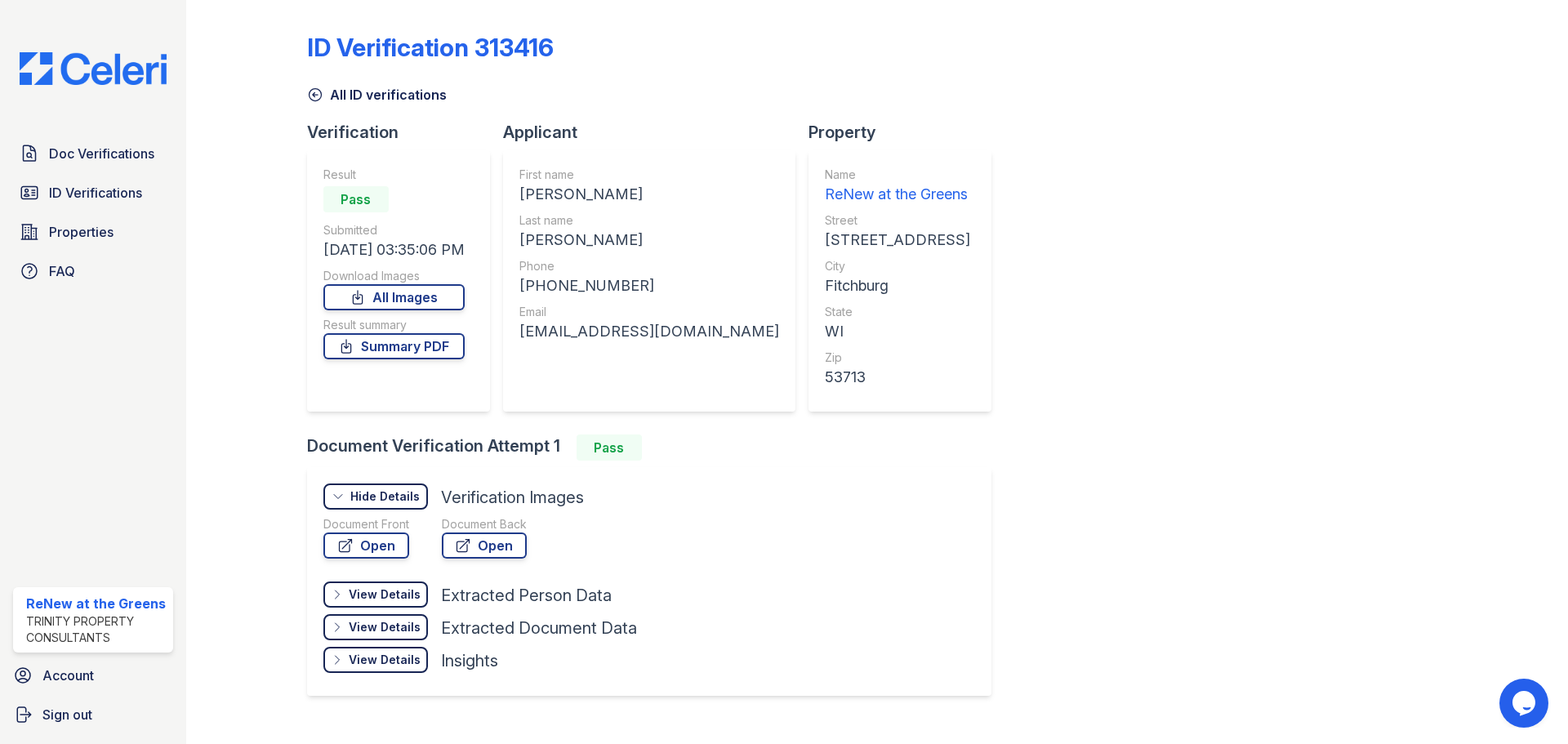
click at [346, 494] on div "Hide Details Details" at bounding box center [375, 497] width 104 height 26
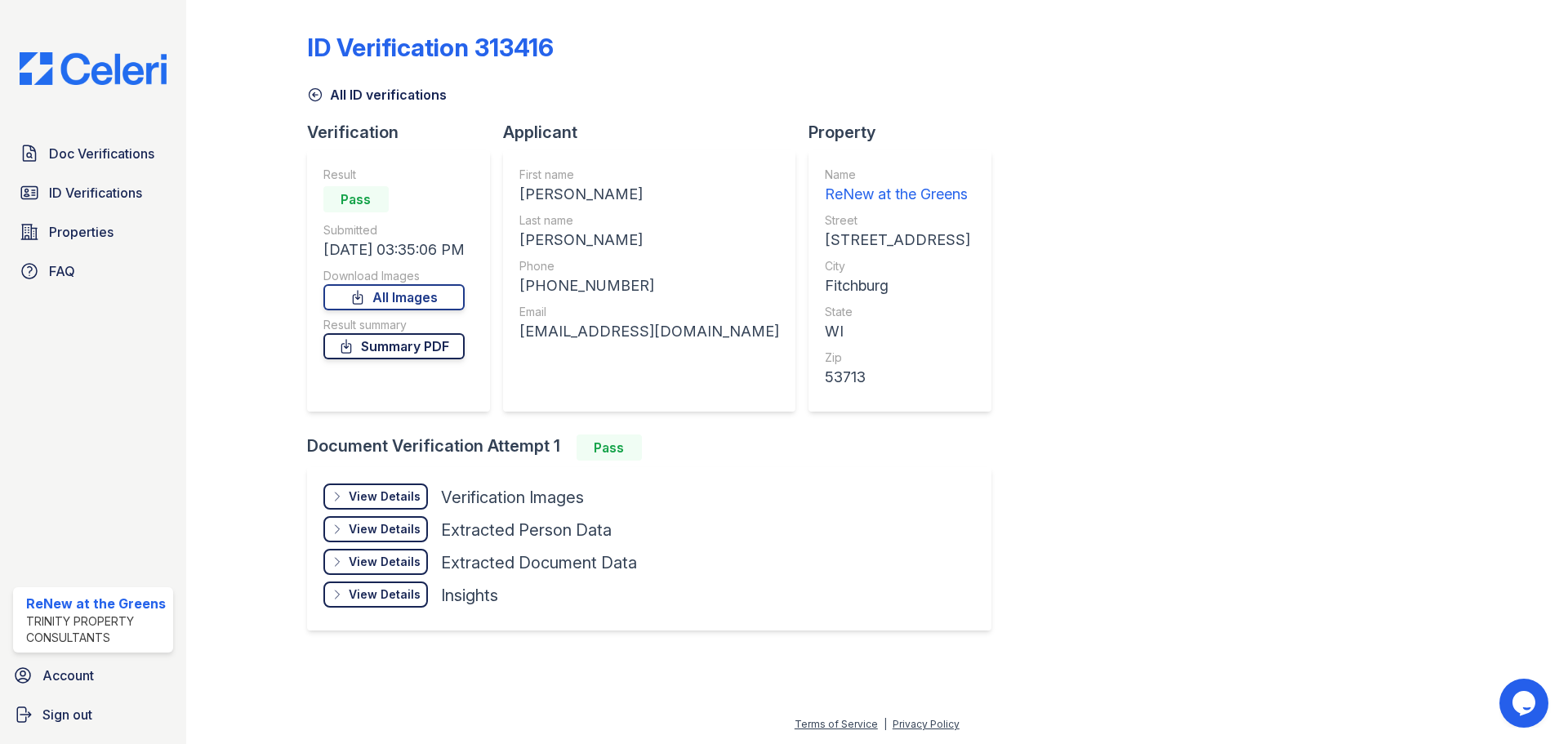
click at [414, 346] on link "Summary PDF" at bounding box center [393, 346] width 141 height 26
